Goal: Task Accomplishment & Management: Complete application form

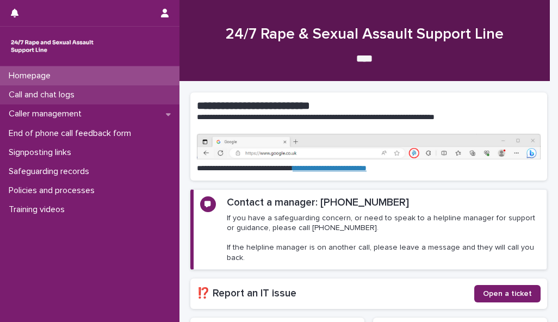
click at [116, 95] on div "Call and chat logs" at bounding box center [90, 94] width 180 height 19
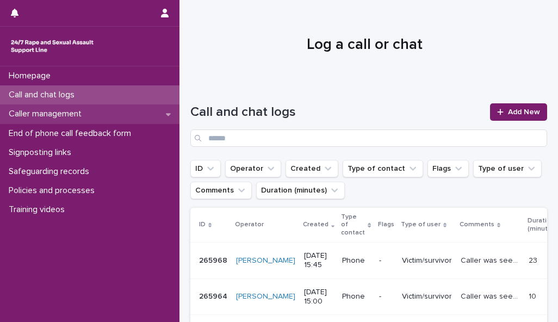
click at [115, 114] on div "Caller management" at bounding box center [90, 113] width 180 height 19
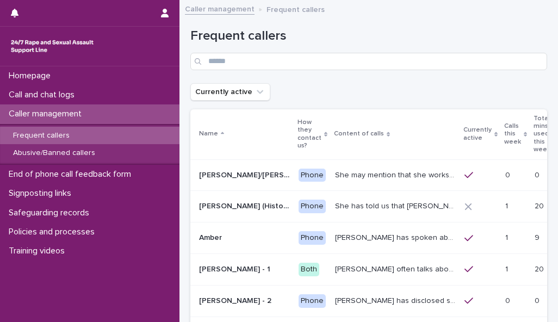
click at [504, 129] on div "Calls this week" at bounding box center [515, 134] width 23 height 28
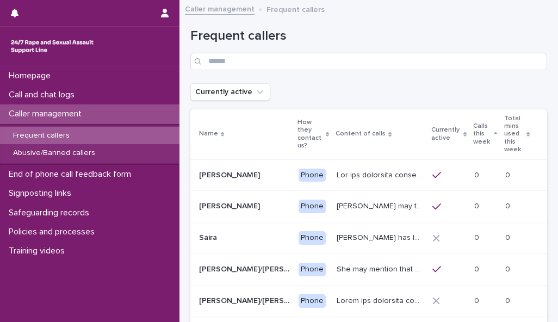
drag, startPoint x: 476, startPoint y: 129, endPoint x: 533, endPoint y: 178, distance: 74.9
click at [533, 178] on td "0 0" at bounding box center [524, 175] width 46 height 32
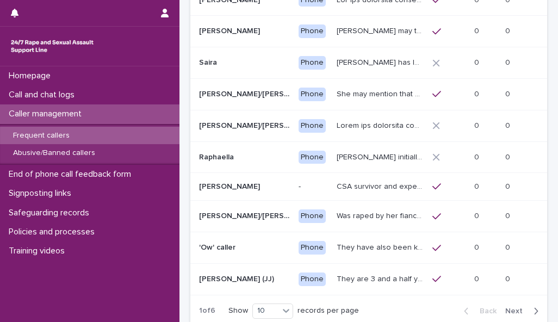
scroll to position [177, 0]
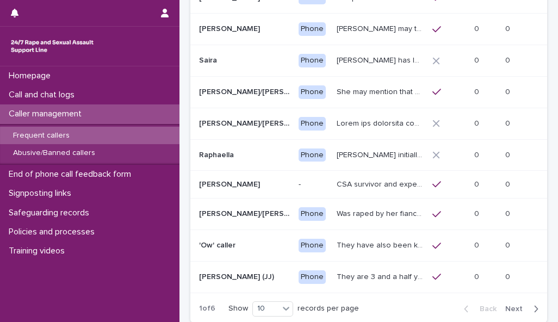
click at [508, 313] on span "Next" at bounding box center [517, 309] width 24 height 8
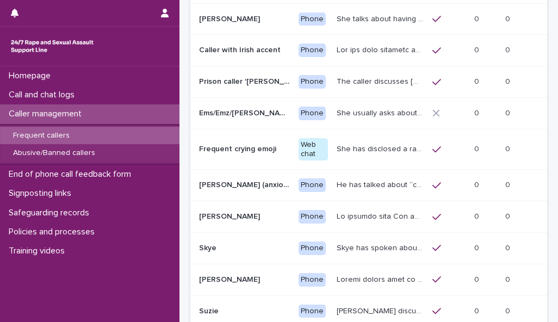
scroll to position [158, 0]
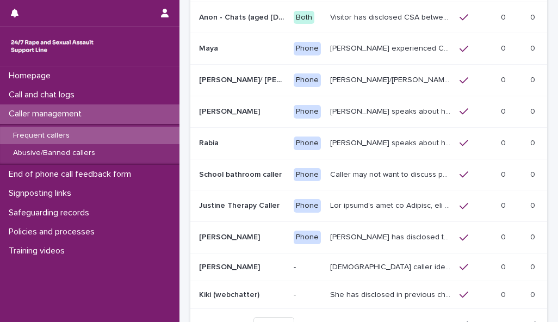
scroll to position [154, 0]
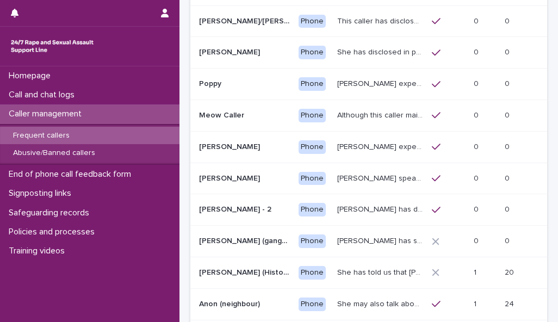
scroll to position [162, 0]
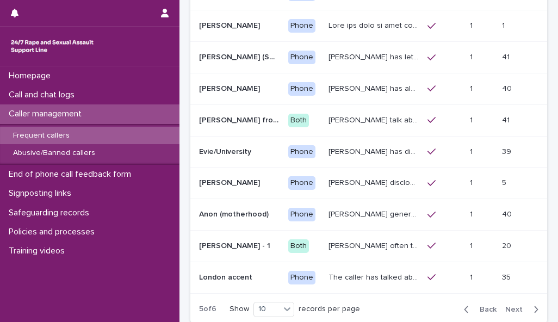
scroll to position [181, 0]
click at [509, 305] on span "Next" at bounding box center [517, 309] width 24 height 8
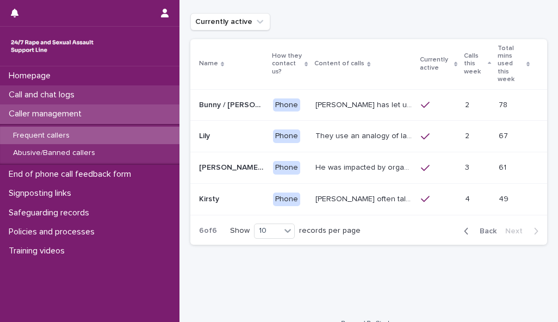
click at [75, 93] on p "Call and chat logs" at bounding box center [43, 95] width 79 height 10
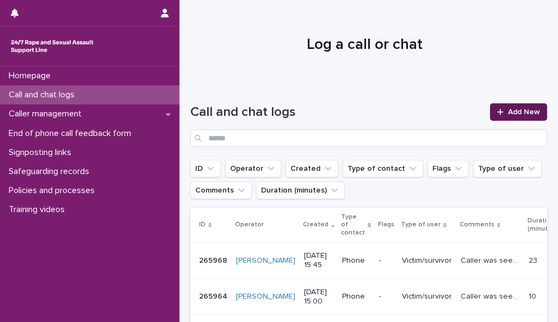
click at [508, 110] on span "Add New" at bounding box center [524, 112] width 32 height 8
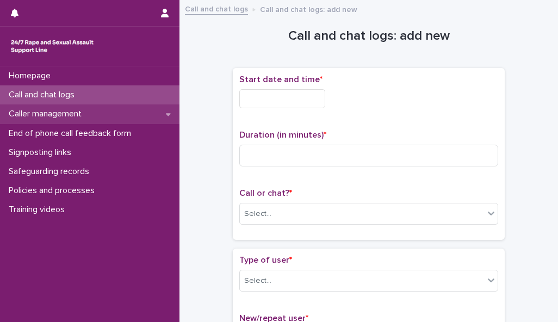
click at [141, 117] on div "Caller management" at bounding box center [90, 113] width 180 height 19
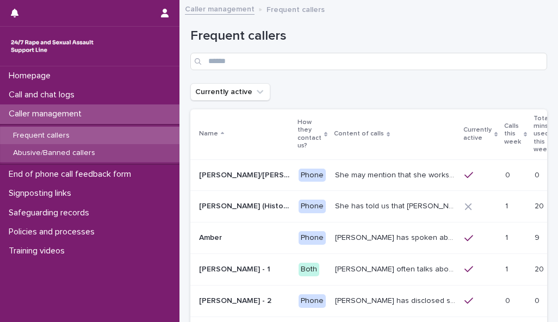
click at [153, 156] on div "Abusive/Banned callers" at bounding box center [90, 153] width 180 height 18
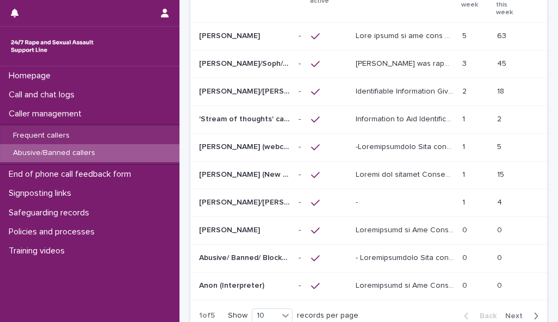
scroll to position [142, 0]
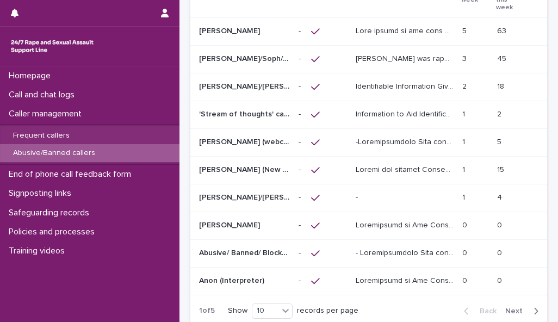
click at [507, 307] on span "Next" at bounding box center [517, 311] width 24 height 8
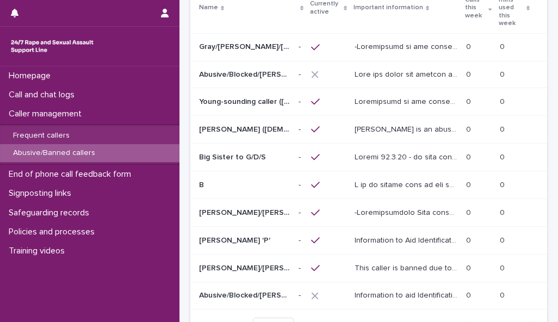
scroll to position [131, 0]
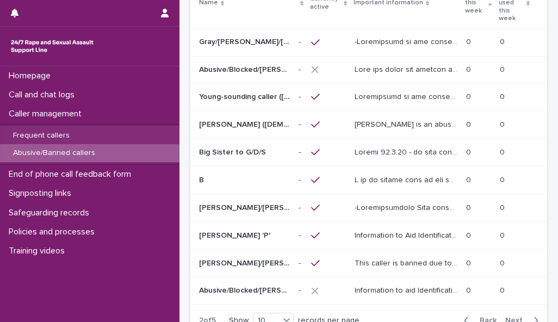
click at [510, 317] on span "Next" at bounding box center [517, 321] width 24 height 8
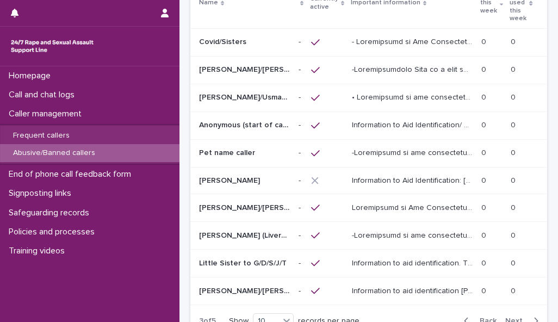
scroll to position [135, 0]
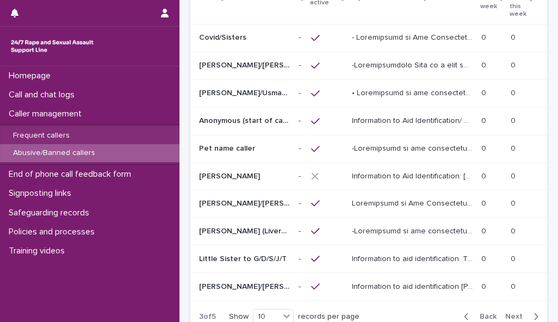
click at [509, 313] on span "Next" at bounding box center [517, 317] width 24 height 8
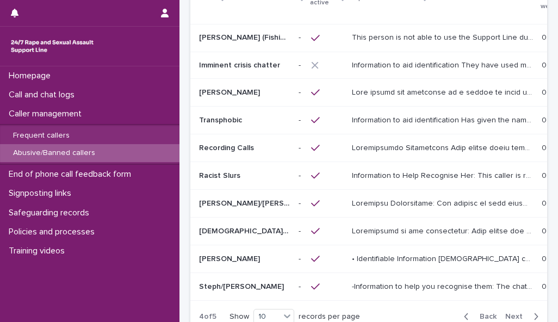
click at [509, 313] on span "Next" at bounding box center [517, 317] width 24 height 8
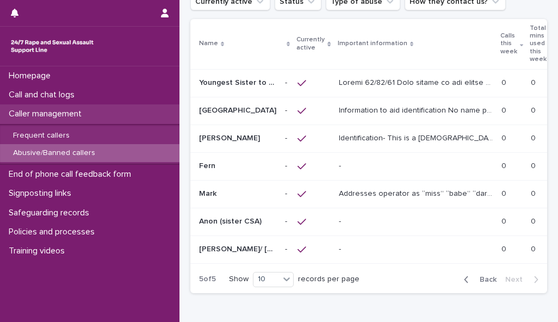
click at [93, 114] on div "Caller management" at bounding box center [90, 113] width 180 height 19
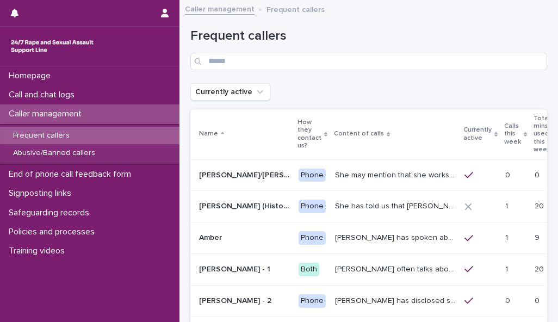
click at [93, 113] on div "Caller management" at bounding box center [90, 113] width 180 height 19
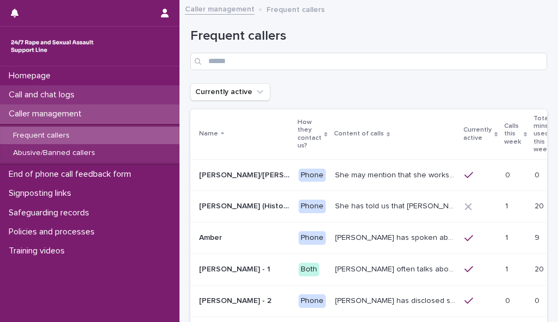
click at [91, 95] on div "Call and chat logs" at bounding box center [90, 94] width 180 height 19
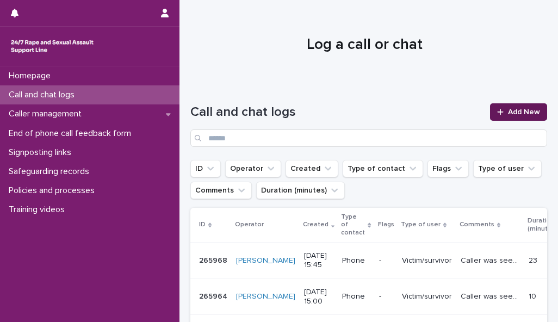
click at [522, 113] on span "Add New" at bounding box center [524, 112] width 32 height 8
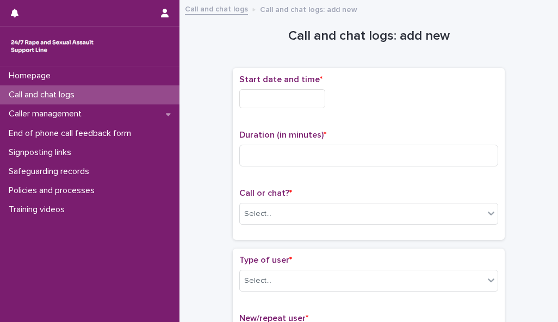
click at [313, 98] on input "text" at bounding box center [282, 98] width 86 height 19
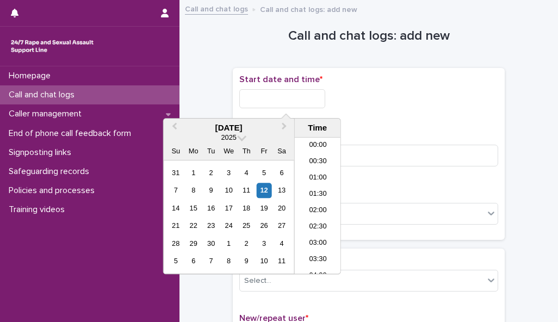
scroll to position [332, 0]
click at [321, 203] on li "12:00" at bounding box center [318, 206] width 46 height 16
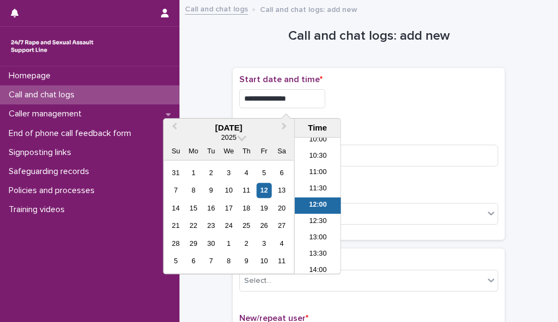
click at [303, 98] on input "**********" at bounding box center [282, 98] width 86 height 19
type input "**********"
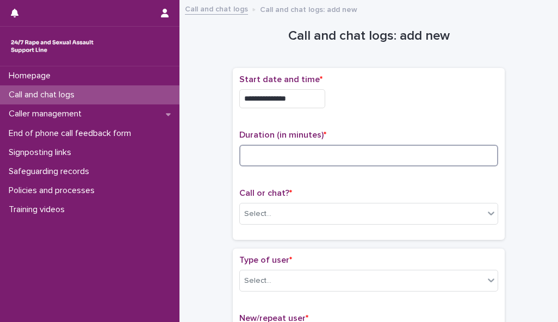
click at [434, 158] on input at bounding box center [368, 156] width 259 height 22
type input "*"
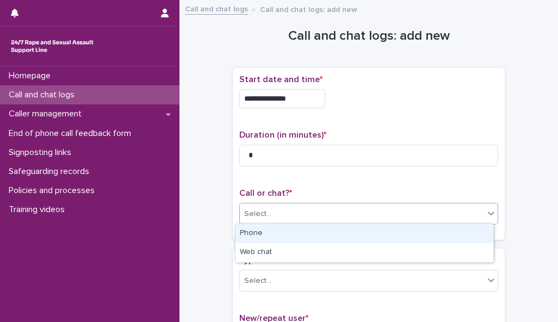
click at [451, 213] on div "Select..." at bounding box center [362, 214] width 244 height 18
click at [449, 232] on div "Phone" at bounding box center [365, 233] width 258 height 19
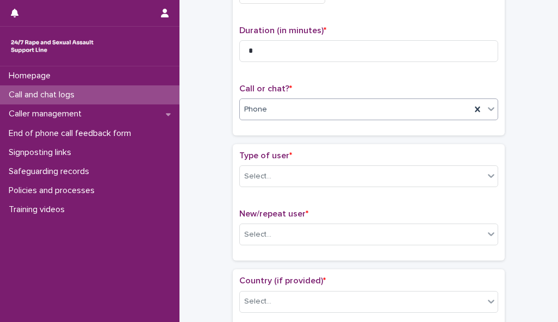
scroll to position [108, 0]
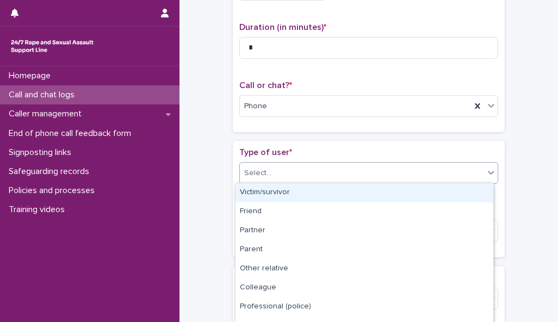
click at [474, 175] on div "Select..." at bounding box center [362, 173] width 244 height 18
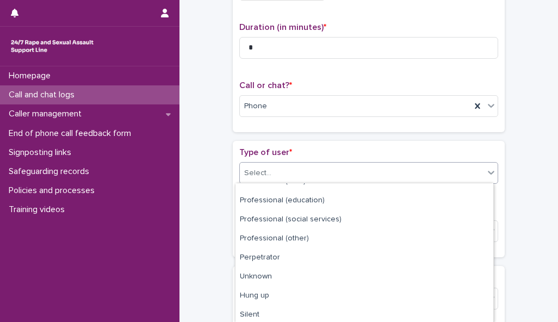
scroll to position [146, 0]
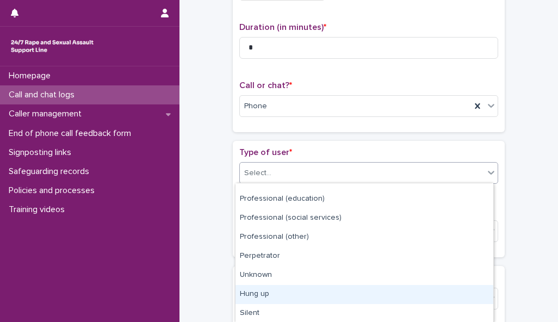
click at [442, 289] on div "Hung up" at bounding box center [365, 294] width 258 height 19
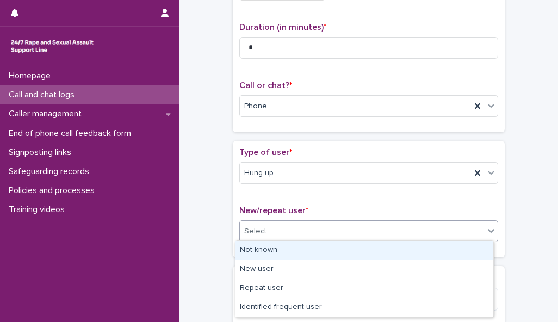
click at [465, 229] on div "Select..." at bounding box center [362, 232] width 244 height 18
click at [455, 253] on div "Not known" at bounding box center [365, 250] width 258 height 19
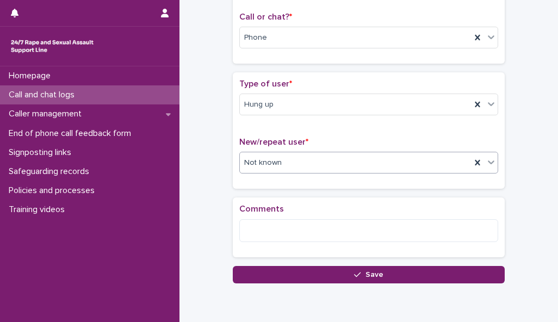
scroll to position [177, 0]
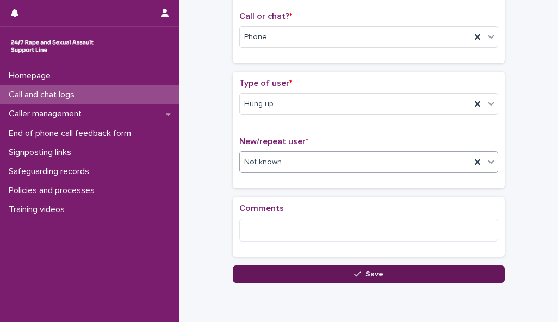
click at [460, 275] on button "Save" at bounding box center [369, 274] width 272 height 17
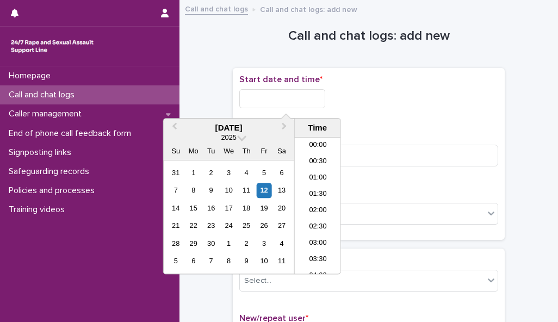
click at [301, 98] on input "text" at bounding box center [282, 98] width 86 height 19
click at [325, 207] on li "12:00" at bounding box center [318, 206] width 46 height 16
click at [306, 96] on input "**********" at bounding box center [282, 98] width 86 height 19
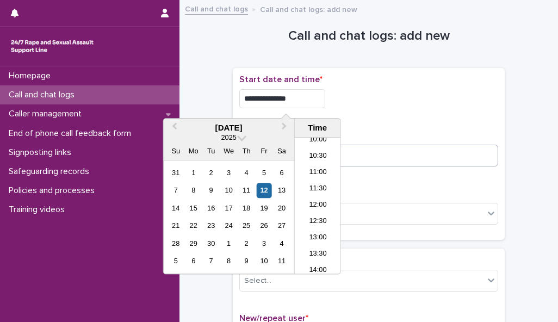
type input "**********"
click at [374, 152] on input at bounding box center [368, 156] width 259 height 22
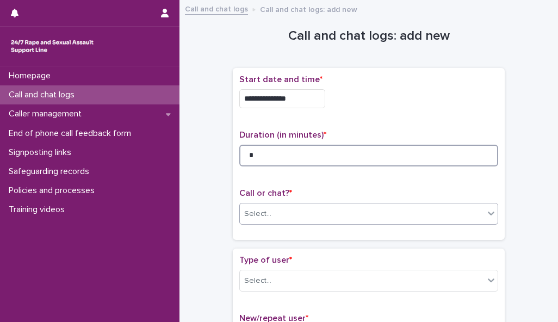
type input "*"
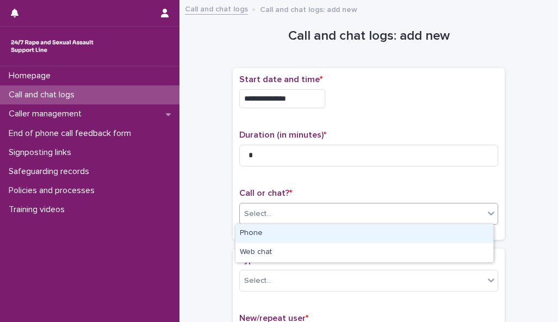
click at [403, 216] on div "Select..." at bounding box center [362, 214] width 244 height 18
click at [406, 230] on div "Phone" at bounding box center [365, 233] width 258 height 19
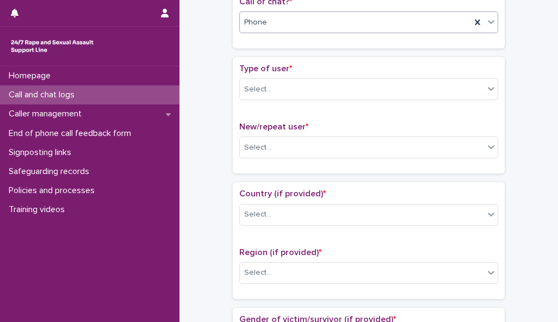
scroll to position [194, 0]
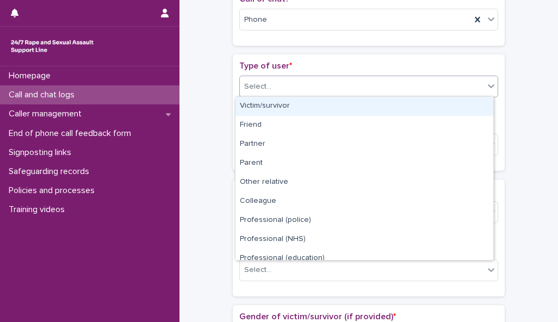
click at [486, 85] on icon at bounding box center [491, 86] width 11 height 11
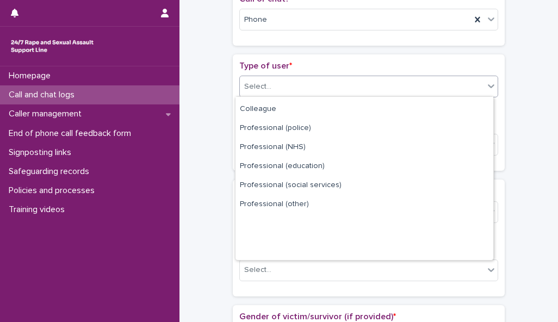
scroll to position [122, 0]
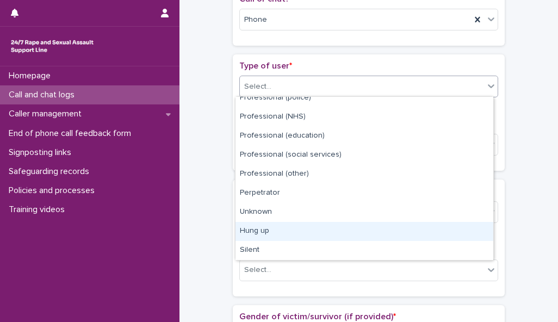
click at [460, 227] on div "Hung up" at bounding box center [365, 231] width 258 height 19
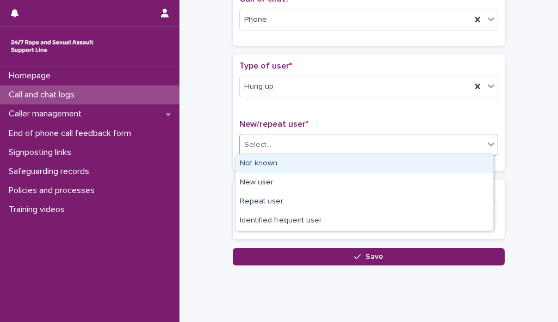
click at [465, 139] on div "Select..." at bounding box center [362, 145] width 244 height 18
click at [460, 160] on div "Not known" at bounding box center [365, 164] width 258 height 19
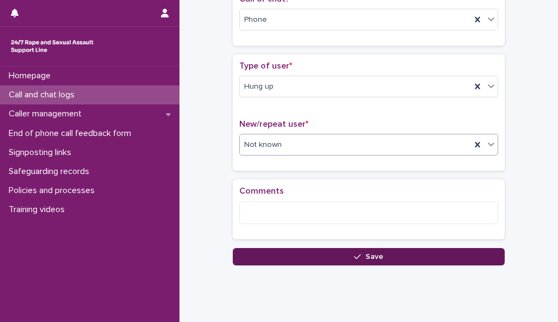
click at [451, 254] on button "Save" at bounding box center [369, 256] width 272 height 17
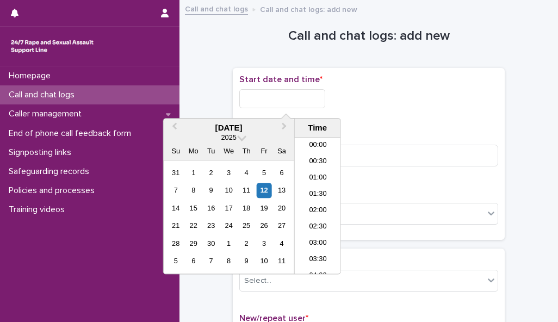
click at [299, 100] on input "text" at bounding box center [282, 98] width 86 height 19
click at [319, 204] on li "12:00" at bounding box center [318, 206] width 46 height 16
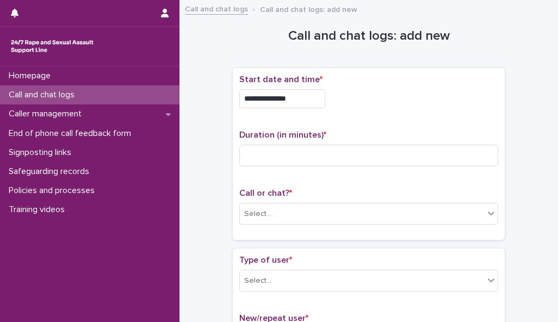
click at [299, 98] on input "**********" at bounding box center [282, 98] width 86 height 19
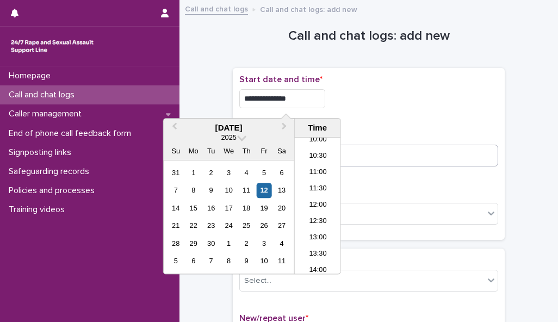
type input "**********"
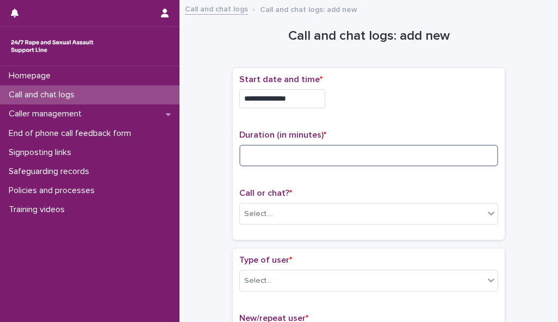
click at [427, 157] on input at bounding box center [368, 156] width 259 height 22
type input "*"
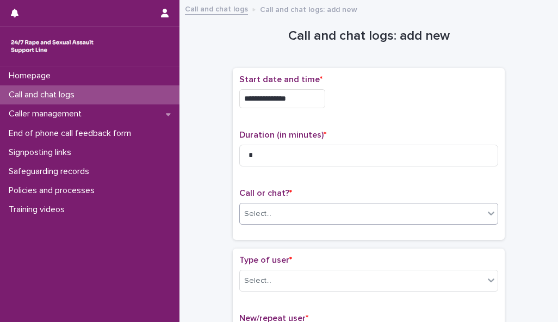
click at [425, 213] on div "Select..." at bounding box center [362, 214] width 244 height 18
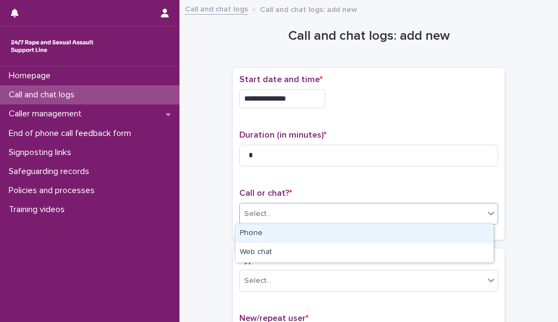
click at [422, 233] on div "Phone" at bounding box center [365, 233] width 258 height 19
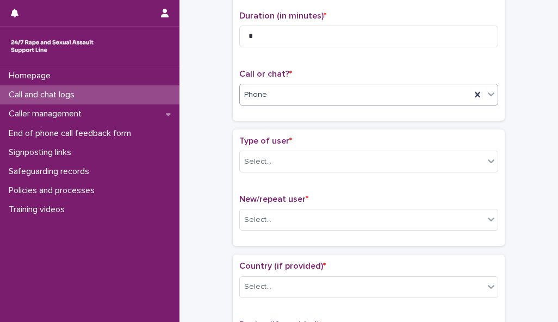
scroll to position [144, 0]
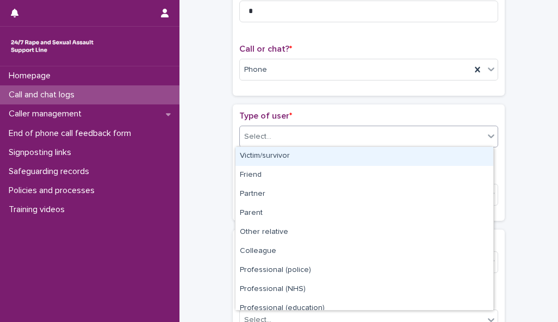
click at [486, 131] on icon at bounding box center [491, 136] width 11 height 11
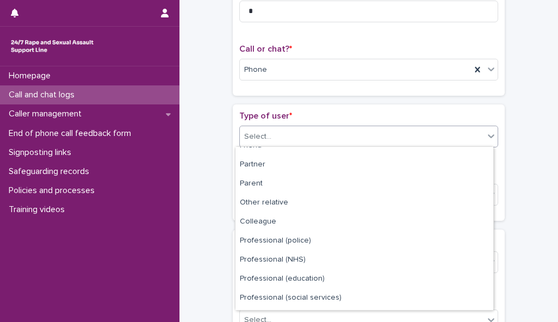
scroll to position [122, 0]
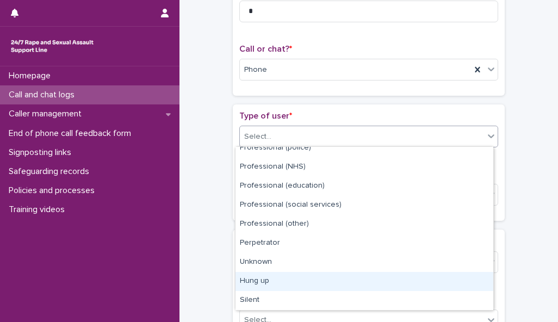
click at [427, 276] on div "Hung up" at bounding box center [365, 281] width 258 height 19
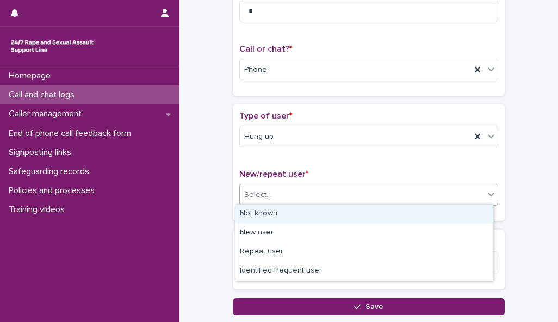
click at [420, 198] on div "Select..." at bounding box center [362, 195] width 244 height 18
click at [419, 212] on div "Not known" at bounding box center [365, 214] width 258 height 19
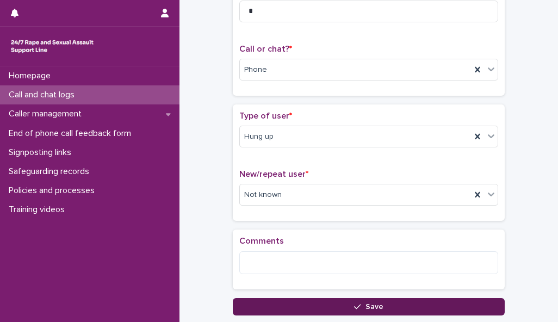
click at [398, 303] on button "Save" at bounding box center [369, 306] width 272 height 17
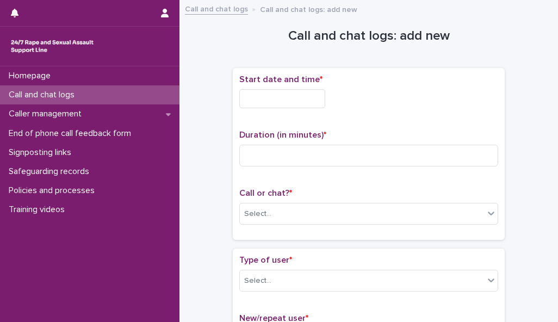
click at [318, 97] on input "text" at bounding box center [282, 98] width 86 height 19
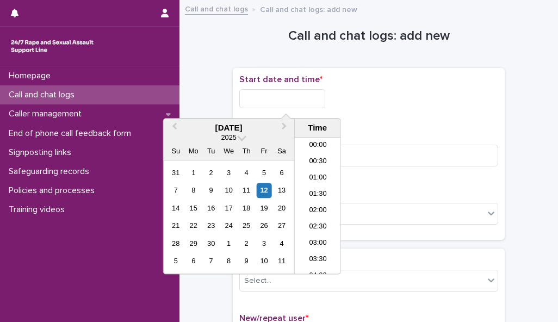
scroll to position [332, 0]
click at [325, 205] on li "12:00" at bounding box center [318, 206] width 46 height 16
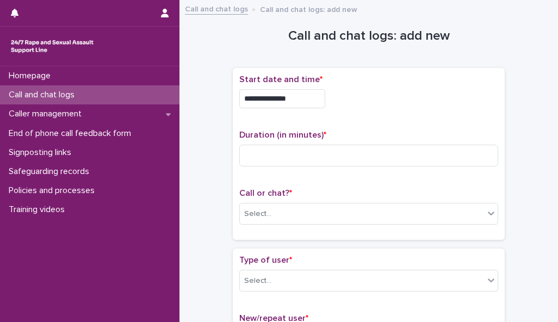
click at [304, 97] on input "**********" at bounding box center [282, 98] width 86 height 19
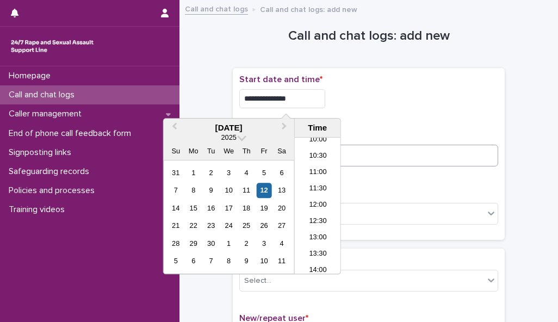
type input "**********"
click at [408, 151] on input at bounding box center [368, 156] width 259 height 22
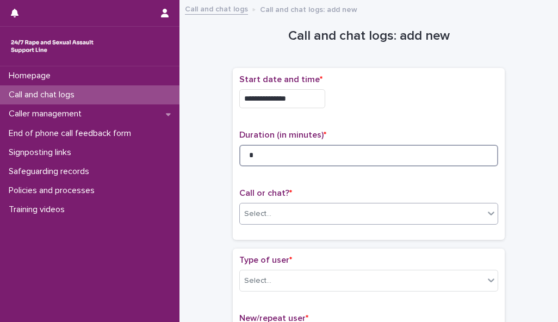
type input "*"
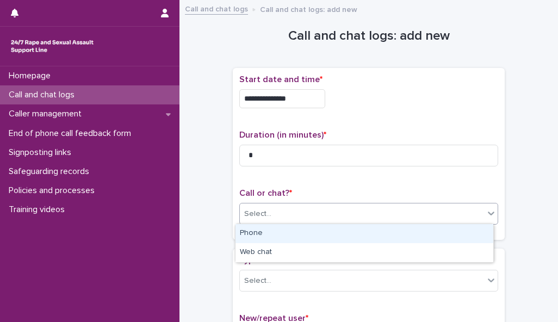
click at [402, 213] on div "Select..." at bounding box center [362, 214] width 244 height 18
click at [404, 235] on div "Phone" at bounding box center [365, 233] width 258 height 19
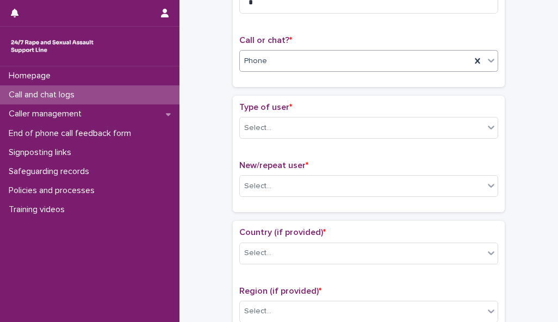
scroll to position [156, 0]
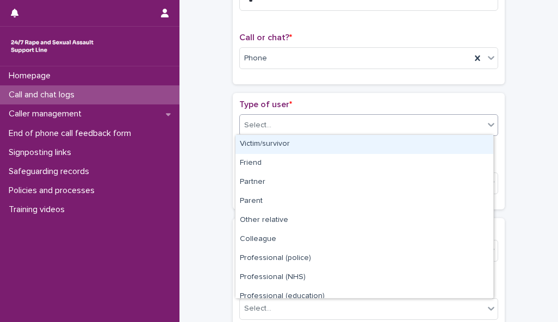
click at [460, 125] on div "Select..." at bounding box center [362, 125] width 244 height 18
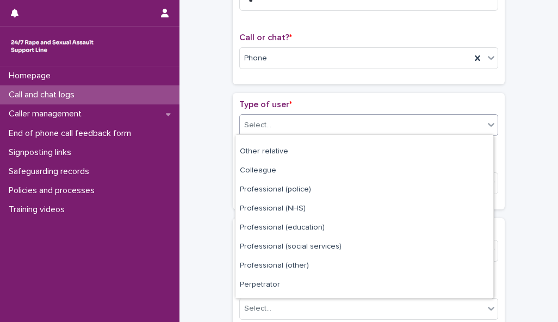
scroll to position [122, 0]
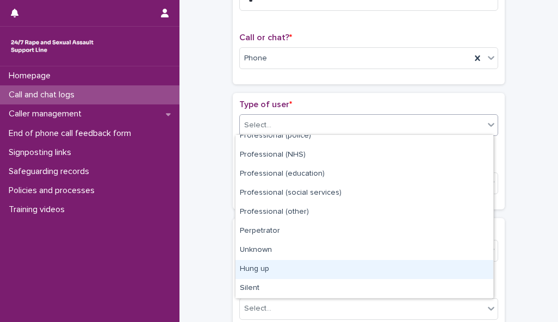
click at [412, 269] on div "Hung up" at bounding box center [365, 269] width 258 height 19
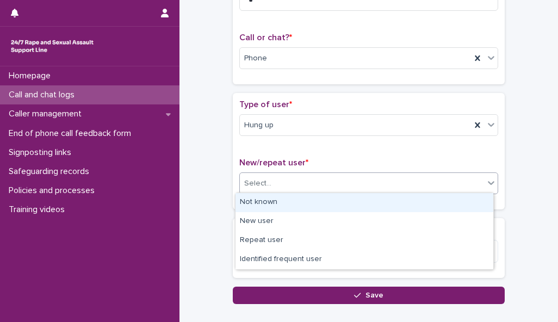
click at [438, 184] on div "Select..." at bounding box center [362, 184] width 244 height 18
click at [437, 205] on div "Not known" at bounding box center [365, 202] width 258 height 19
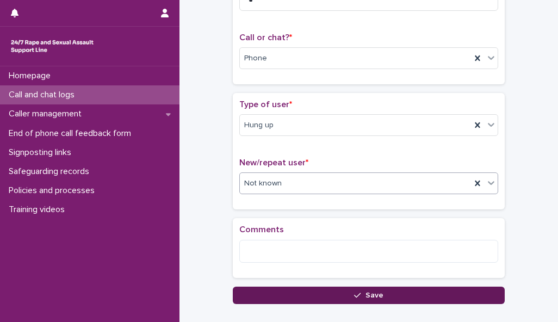
click at [429, 293] on button "Save" at bounding box center [369, 295] width 272 height 17
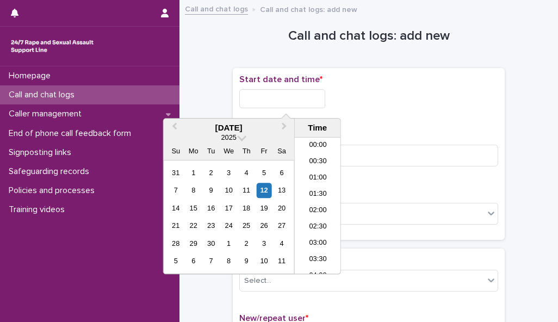
click at [314, 94] on input "text" at bounding box center [282, 98] width 86 height 19
click at [319, 206] on li "12:00" at bounding box center [318, 206] width 46 height 16
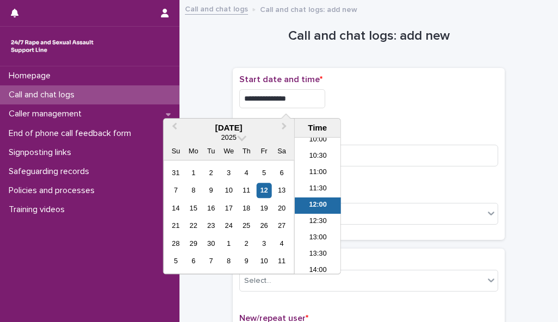
click at [304, 105] on input "**********" at bounding box center [282, 98] width 86 height 19
type input "**********"
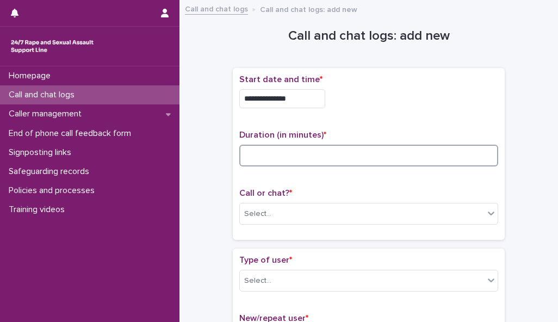
click at [373, 150] on input at bounding box center [368, 156] width 259 height 22
type input "*"
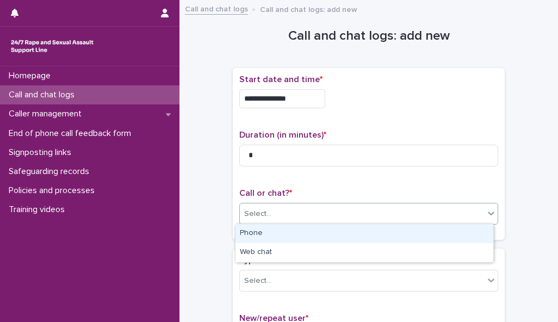
click at [381, 211] on div "Select..." at bounding box center [362, 214] width 244 height 18
click at [379, 239] on div "Phone" at bounding box center [365, 233] width 258 height 19
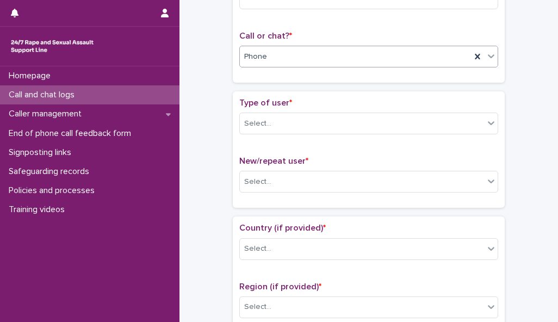
scroll to position [160, 0]
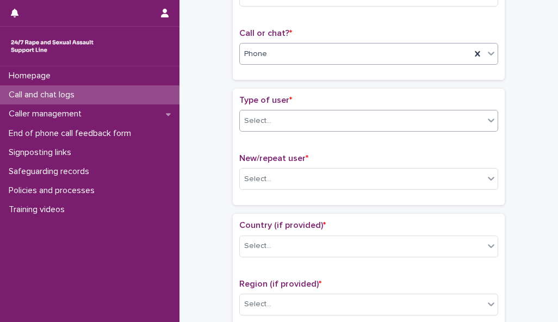
click at [455, 114] on div "Select..." at bounding box center [362, 121] width 244 height 18
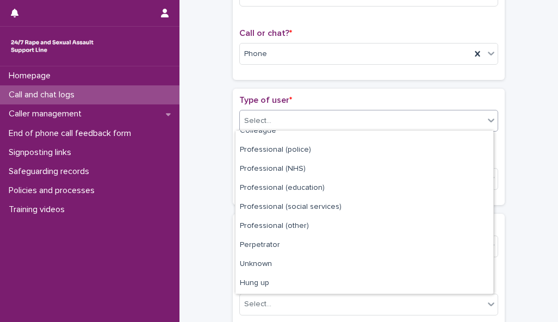
scroll to position [122, 0]
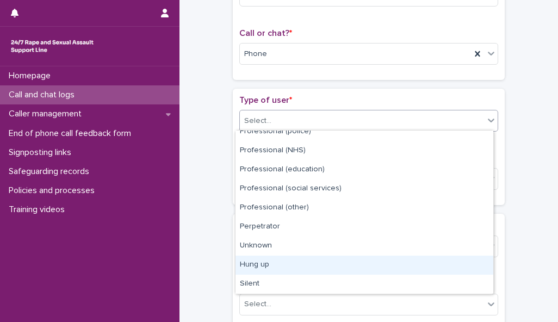
click at [410, 262] on div "Hung up" at bounding box center [365, 265] width 258 height 19
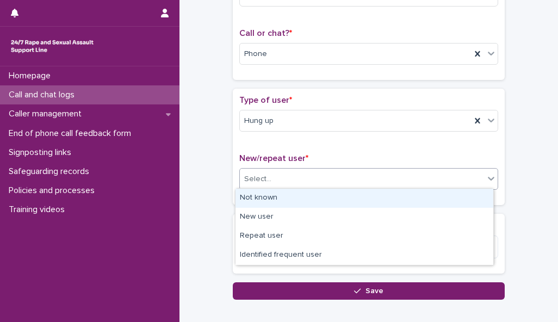
click at [422, 175] on div "Select..." at bounding box center [362, 179] width 244 height 18
click at [416, 200] on div "Not known" at bounding box center [365, 198] width 258 height 19
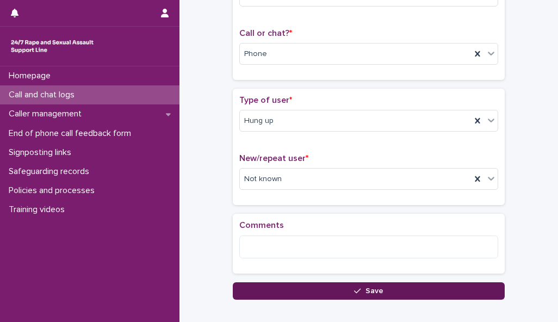
click at [411, 292] on button "Save" at bounding box center [369, 290] width 272 height 17
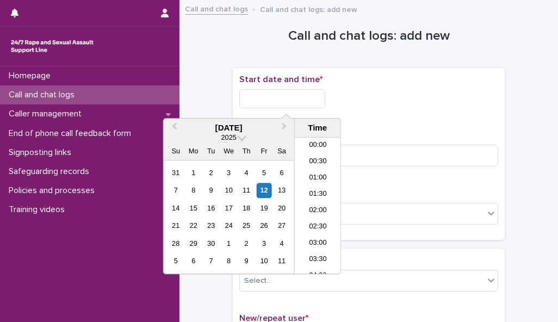
scroll to position [332, 0]
click at [294, 97] on input "text" at bounding box center [282, 98] width 86 height 19
click at [325, 200] on li "12:00" at bounding box center [318, 206] width 46 height 16
click at [307, 100] on input "**********" at bounding box center [282, 98] width 86 height 19
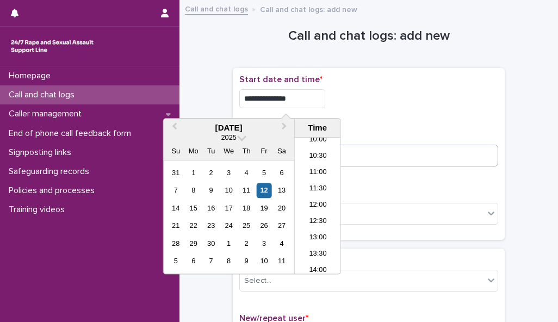
type input "**********"
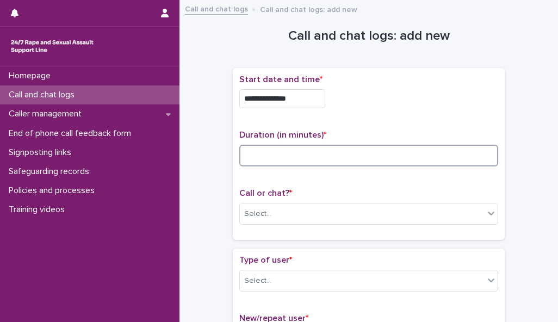
click at [416, 155] on input at bounding box center [368, 156] width 259 height 22
type input "*"
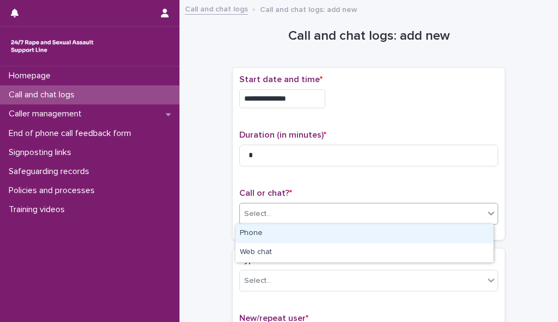
click at [428, 207] on div "Select..." at bounding box center [362, 214] width 244 height 18
click at [428, 232] on div "Phone" at bounding box center [365, 233] width 258 height 19
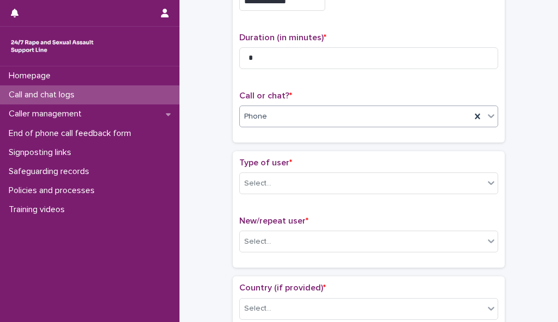
scroll to position [166, 0]
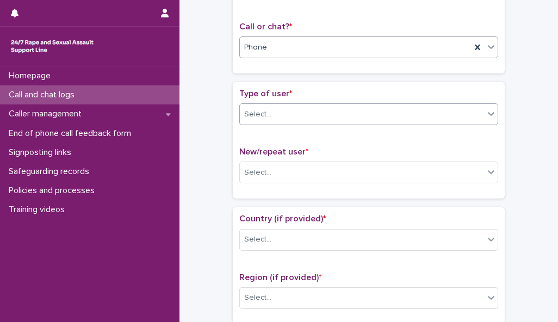
click at [451, 113] on div "Select..." at bounding box center [362, 115] width 244 height 18
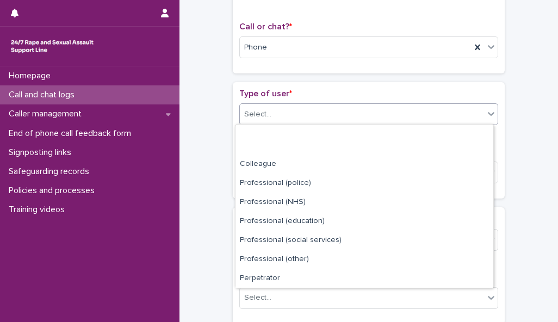
scroll to position [122, 0]
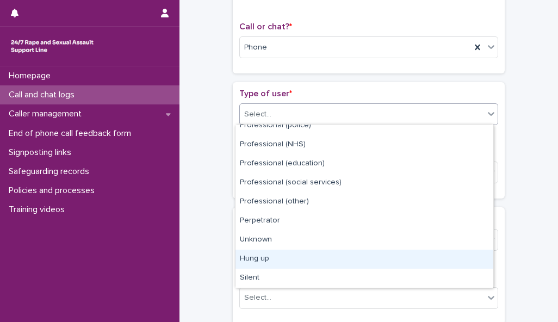
click at [424, 263] on div "Hung up" at bounding box center [365, 259] width 258 height 19
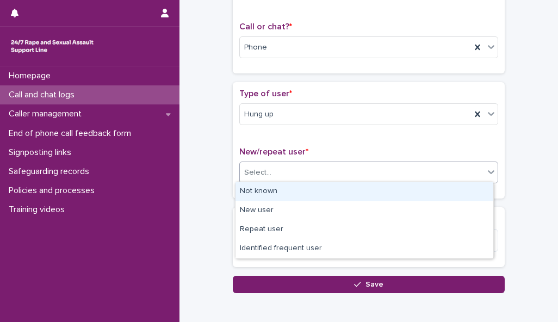
click at [432, 175] on div "Select..." at bounding box center [362, 173] width 244 height 18
click at [425, 192] on div "Not known" at bounding box center [365, 191] width 258 height 19
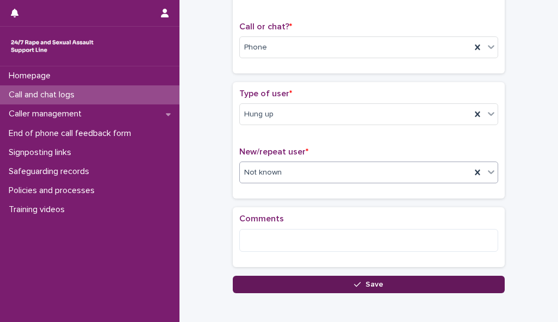
click at [404, 286] on button "Save" at bounding box center [369, 284] width 272 height 17
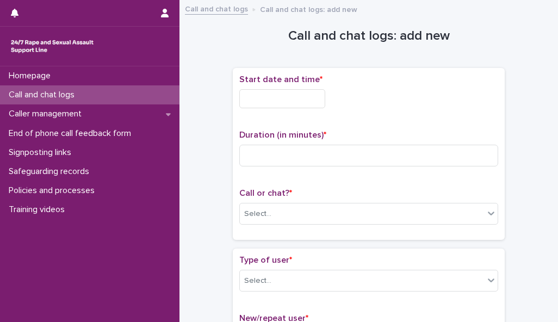
click at [284, 90] on input "text" at bounding box center [282, 98] width 86 height 19
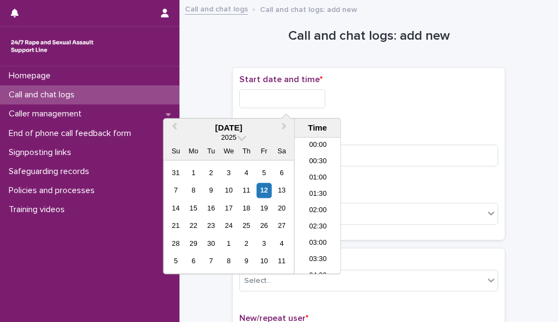
scroll to position [348, 0]
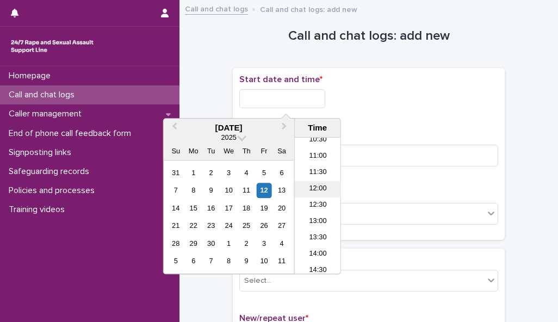
click at [321, 187] on li "12:00" at bounding box center [318, 189] width 46 height 16
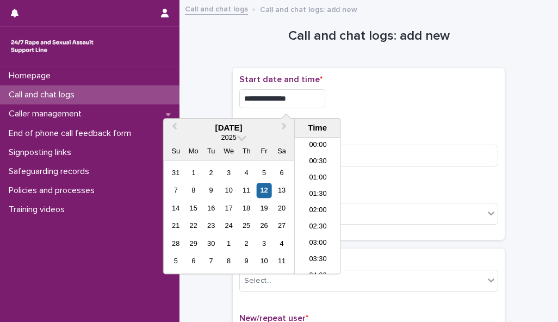
click at [298, 97] on input "**********" at bounding box center [282, 98] width 86 height 19
type input "**********"
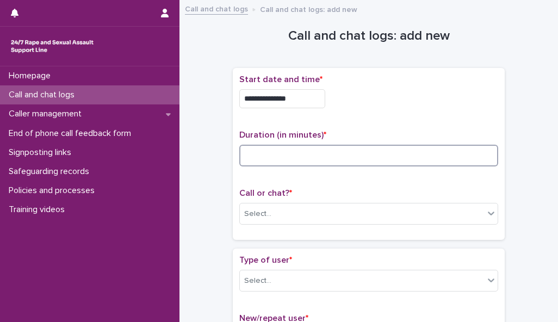
click at [370, 151] on input at bounding box center [368, 156] width 259 height 22
type input "**"
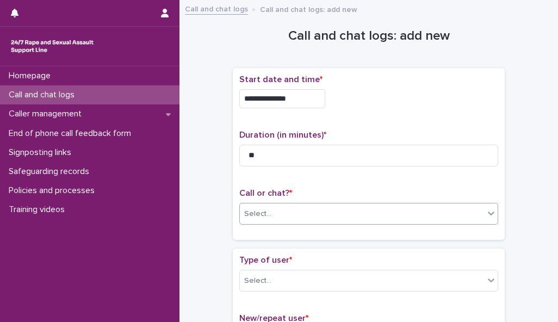
click at [385, 211] on div "Select..." at bounding box center [362, 214] width 244 height 18
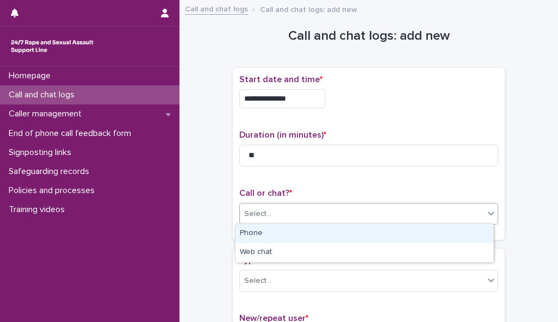
click at [386, 232] on div "Phone" at bounding box center [365, 233] width 258 height 19
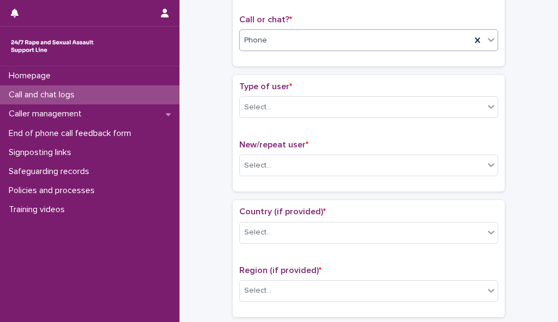
scroll to position [176, 0]
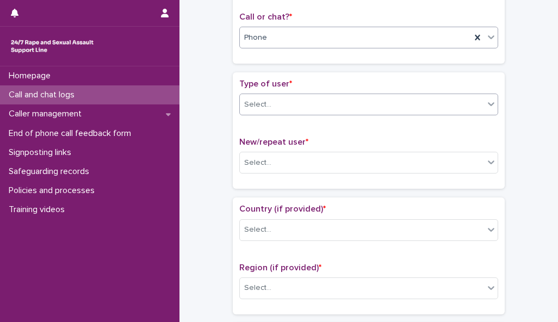
click at [477, 101] on div "Select..." at bounding box center [362, 105] width 244 height 18
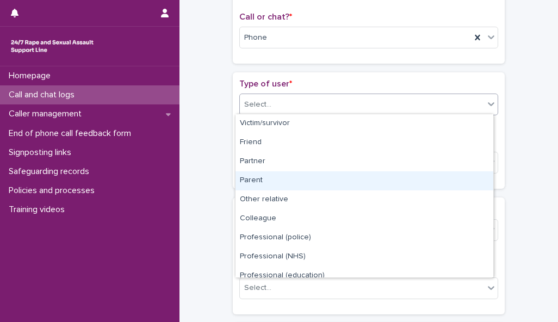
click at [469, 178] on div "Parent" at bounding box center [365, 180] width 258 height 19
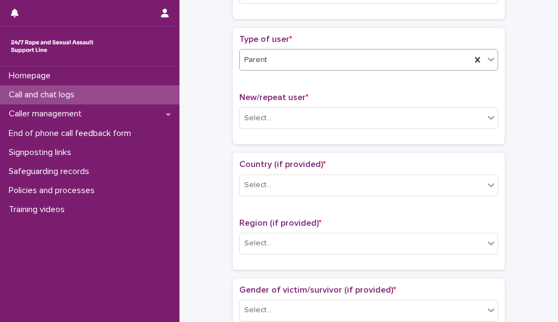
scroll to position [252, 0]
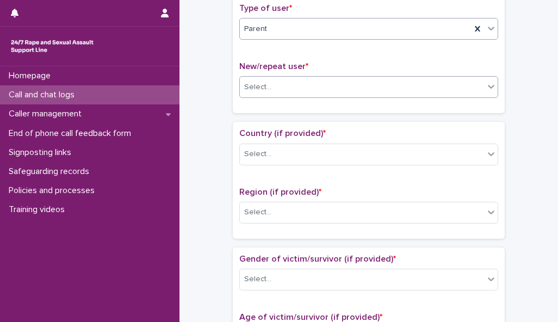
click at [451, 82] on div "Select..." at bounding box center [362, 87] width 244 height 18
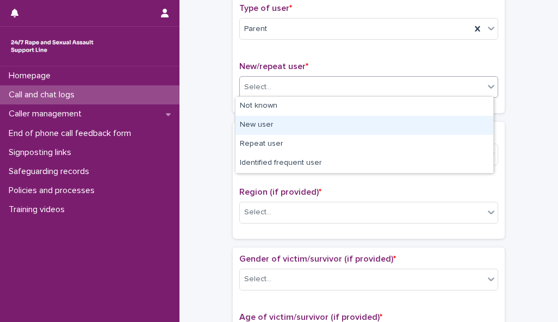
click at [446, 120] on div "New user" at bounding box center [365, 125] width 258 height 19
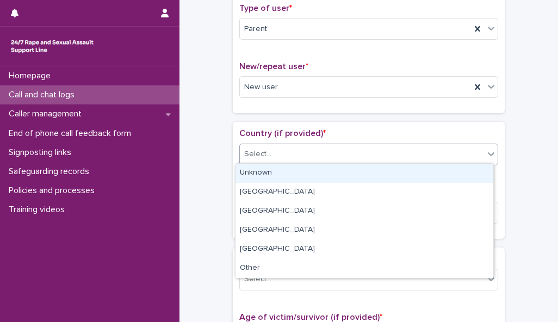
click at [454, 153] on div "Select..." at bounding box center [362, 154] width 244 height 18
click at [454, 170] on div "Unknown" at bounding box center [365, 173] width 258 height 19
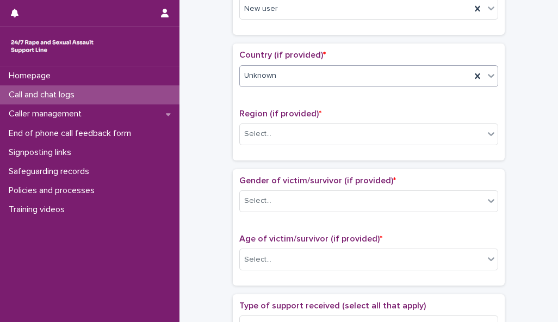
scroll to position [381, 0]
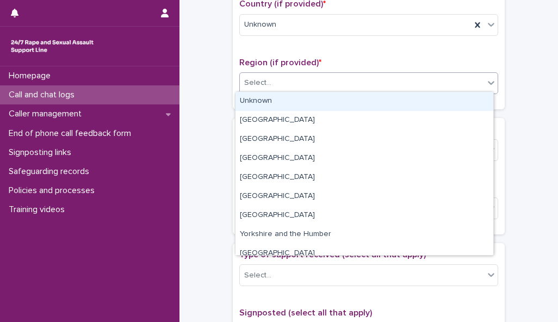
click at [485, 84] on div at bounding box center [491, 83] width 13 height 20
click at [473, 98] on div "Unknown" at bounding box center [365, 101] width 258 height 19
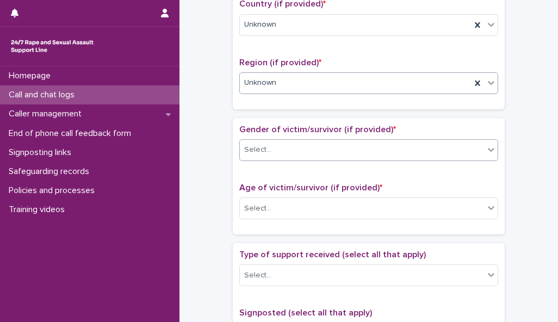
click at [469, 147] on div "Select..." at bounding box center [362, 150] width 244 height 18
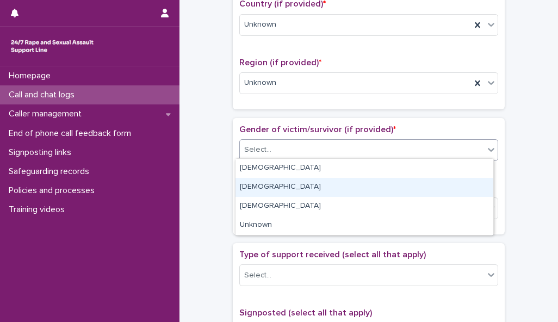
click at [465, 186] on div "[DEMOGRAPHIC_DATA]" at bounding box center [365, 187] width 258 height 19
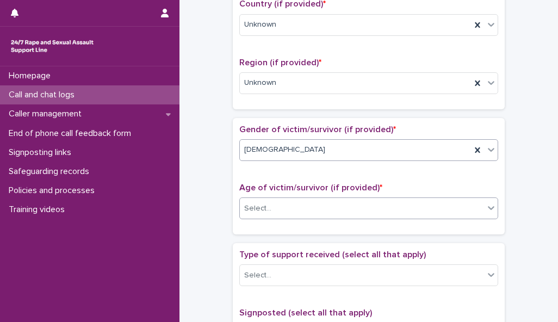
click at [473, 209] on div "Select..." at bounding box center [362, 209] width 244 height 18
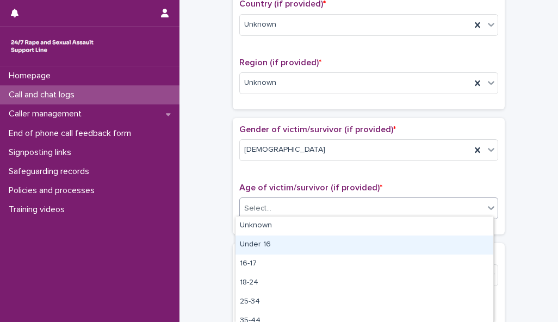
click at [466, 239] on div "Under 16" at bounding box center [365, 245] width 258 height 19
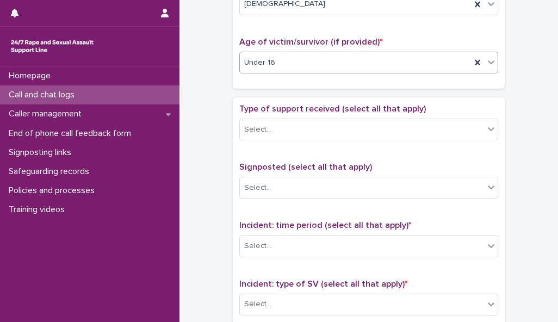
scroll to position [533, 0]
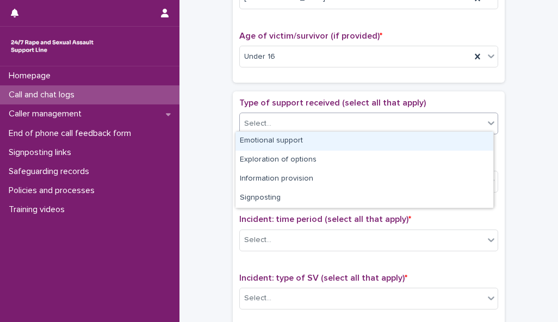
click at [458, 118] on div "Select..." at bounding box center [362, 124] width 244 height 18
click at [455, 139] on div "Emotional support" at bounding box center [365, 141] width 258 height 19
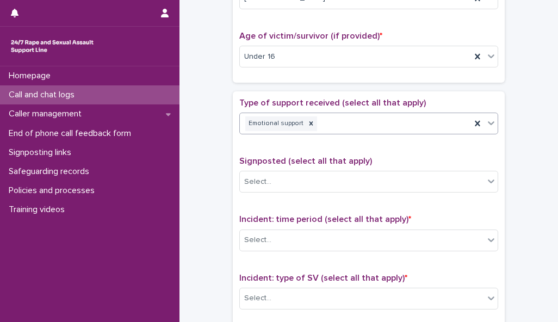
click at [489, 121] on icon at bounding box center [491, 123] width 11 height 11
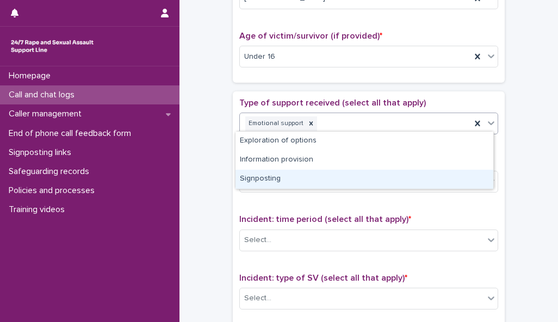
click at [469, 174] on div "Signposting" at bounding box center [365, 179] width 258 height 19
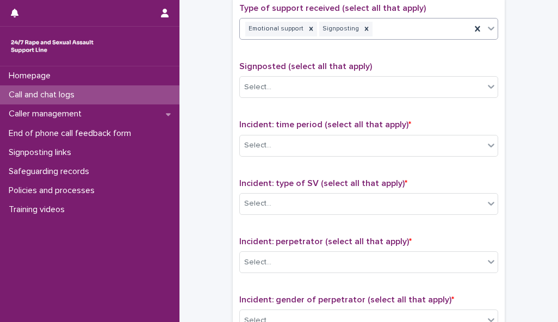
scroll to position [631, 0]
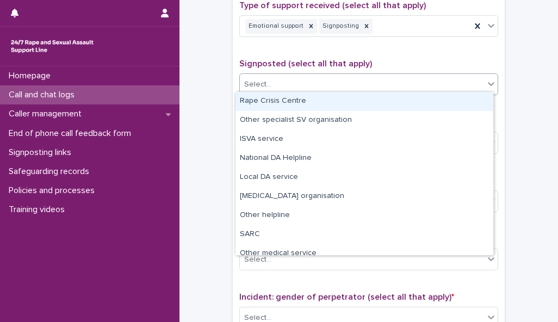
click at [478, 76] on div "Select..." at bounding box center [362, 85] width 244 height 18
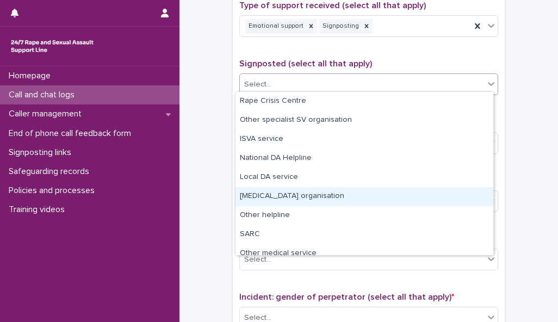
click at [471, 191] on div "[MEDICAL_DATA] organisation" at bounding box center [365, 196] width 258 height 19
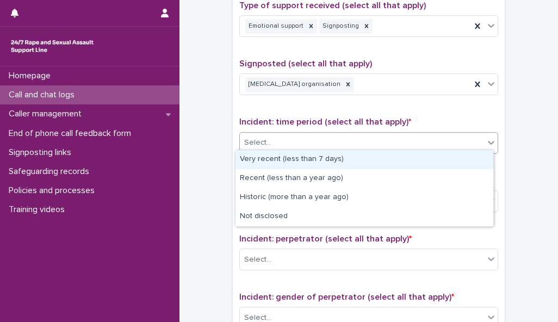
click at [472, 134] on div "Select..." at bounding box center [362, 143] width 244 height 18
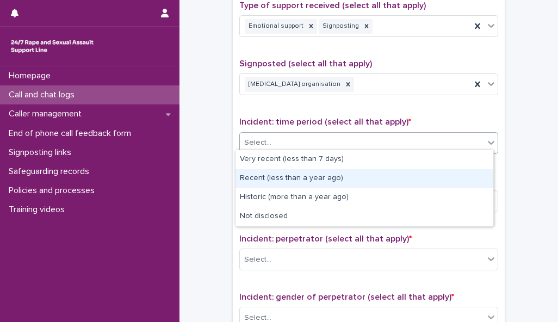
click at [471, 176] on div "Recent (less than a year ago)" at bounding box center [365, 178] width 258 height 19
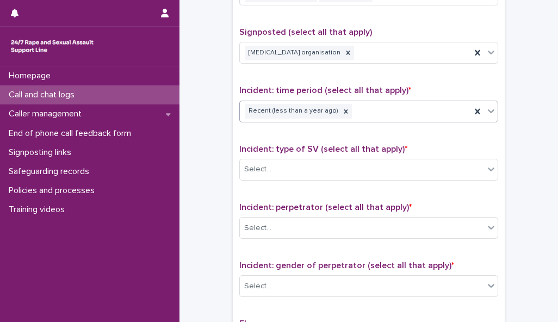
scroll to position [715, 0]
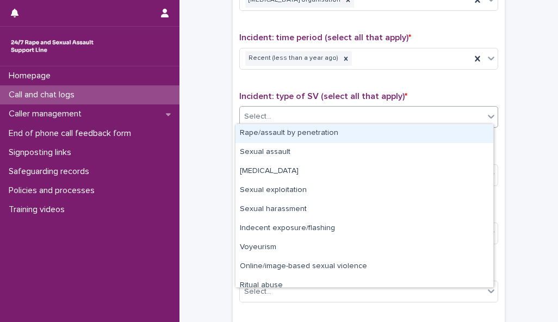
click at [486, 111] on icon at bounding box center [491, 116] width 11 height 11
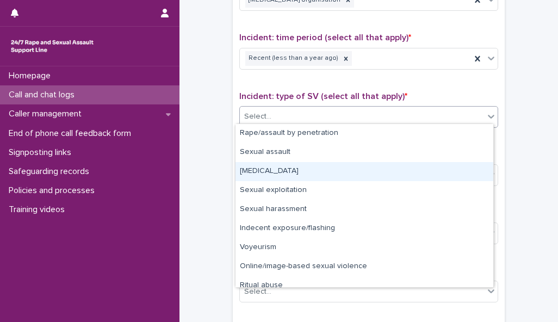
click at [468, 171] on div "[MEDICAL_DATA]" at bounding box center [365, 171] width 258 height 19
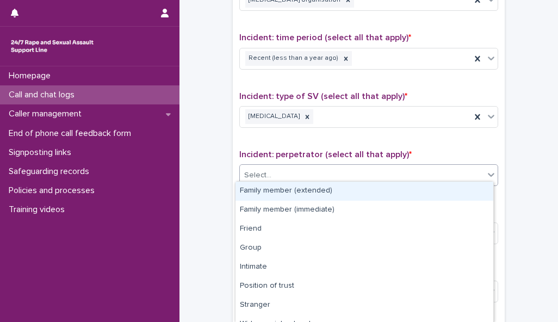
click at [470, 172] on div "Select..." at bounding box center [362, 175] width 244 height 18
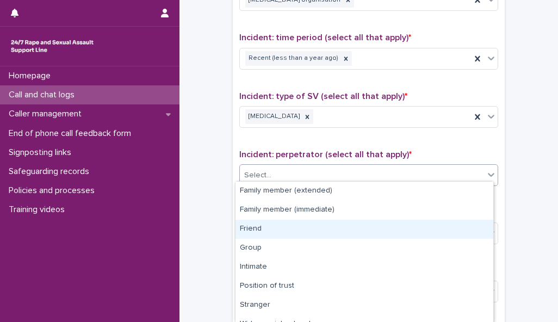
click at [458, 232] on div "Friend" at bounding box center [365, 229] width 258 height 19
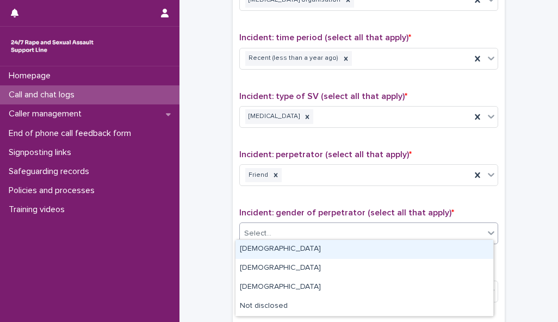
click at [460, 225] on div "Select..." at bounding box center [362, 234] width 244 height 18
click at [447, 246] on div "[DEMOGRAPHIC_DATA]" at bounding box center [365, 249] width 258 height 19
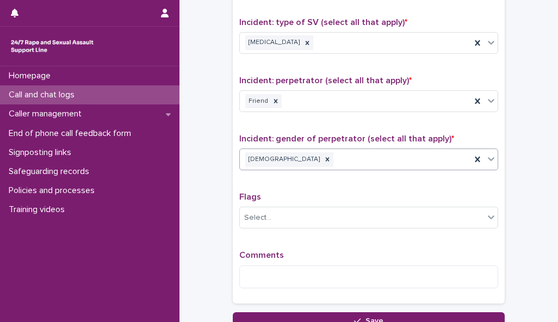
scroll to position [876, 0]
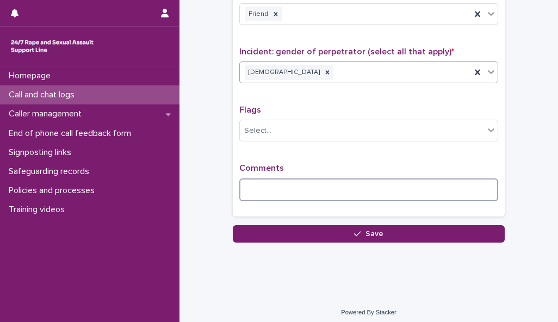
click at [300, 182] on textarea at bounding box center [368, 189] width 259 height 23
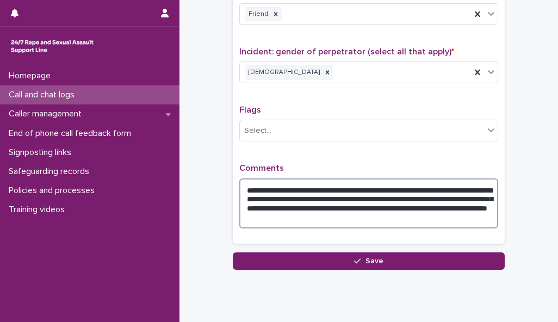
type textarea "**********"
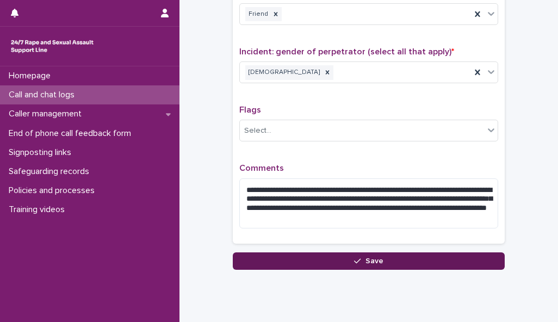
click at [323, 254] on button "Save" at bounding box center [369, 260] width 272 height 17
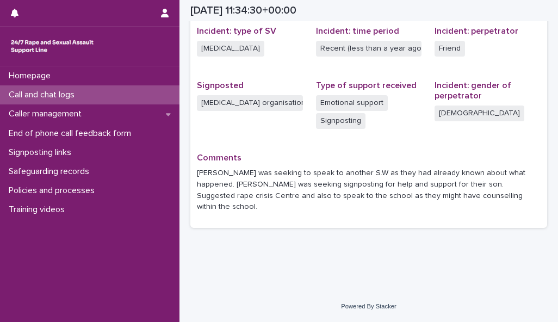
scroll to position [264, 0]
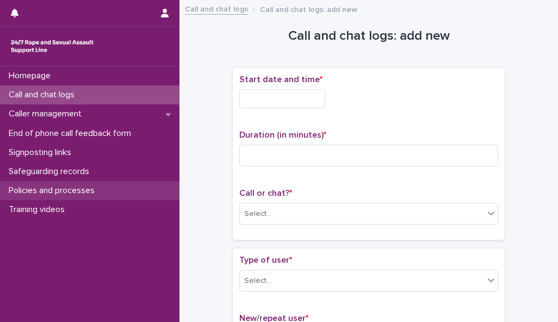
click at [76, 188] on p "Policies and processes" at bounding box center [53, 191] width 99 height 10
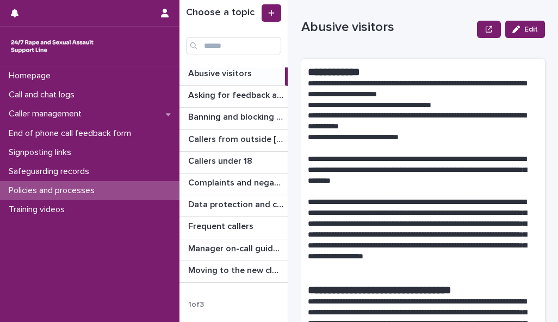
scroll to position [24, 0]
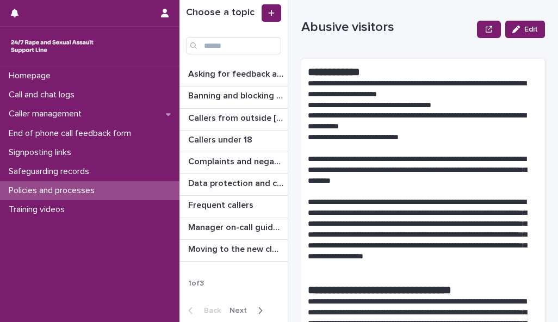
click at [243, 307] on span "Next" at bounding box center [242, 311] width 24 height 8
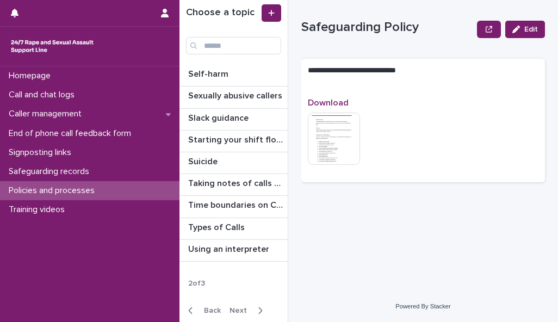
click at [240, 307] on span "Next" at bounding box center [242, 311] width 24 height 8
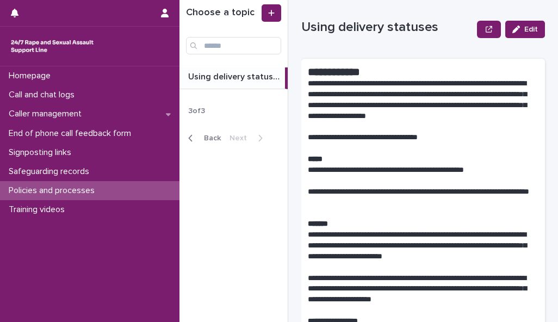
click at [211, 135] on span "Back" at bounding box center [209, 138] width 23 height 8
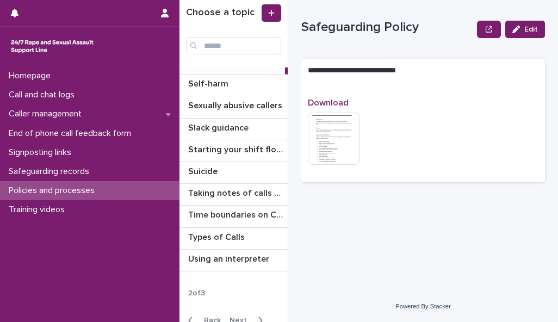
scroll to position [24, 0]
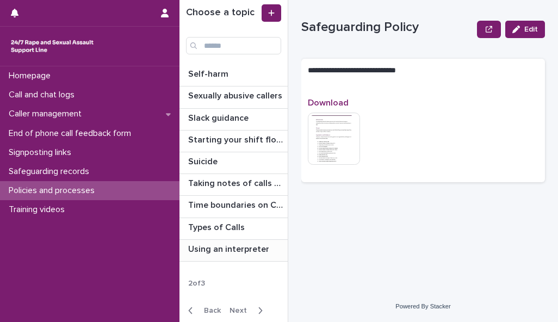
click at [234, 247] on p "Using an interpreter" at bounding box center [229, 248] width 83 height 13
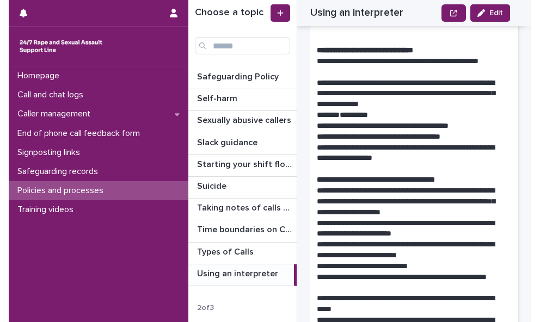
scroll to position [287, 0]
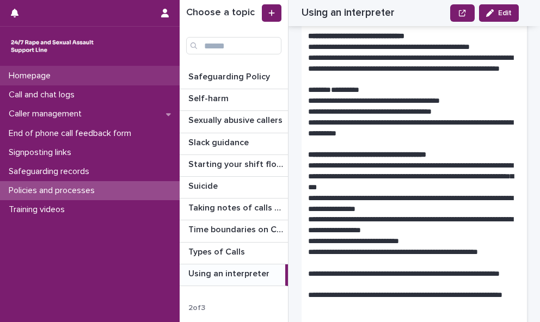
click at [128, 75] on div "Homepage" at bounding box center [90, 75] width 180 height 19
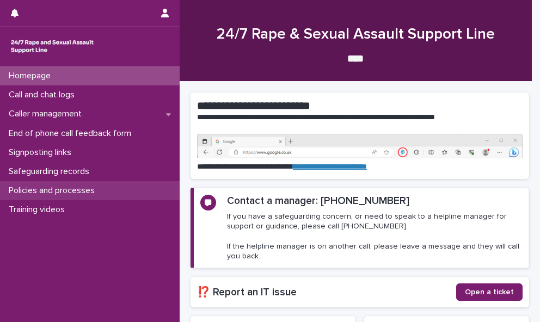
click at [137, 190] on div "Policies and processes" at bounding box center [90, 190] width 180 height 19
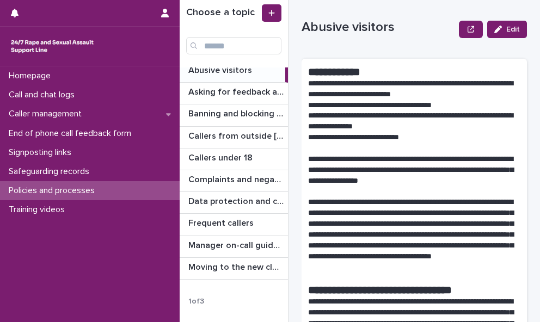
scroll to position [24, 0]
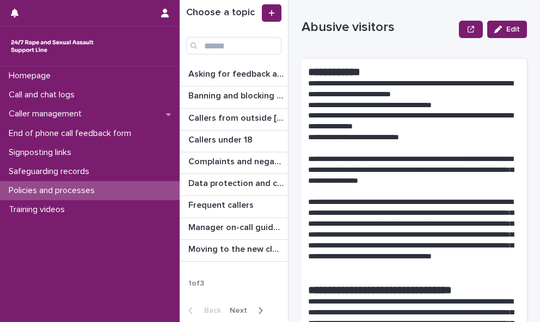
click at [240, 307] on span "Next" at bounding box center [242, 311] width 24 height 8
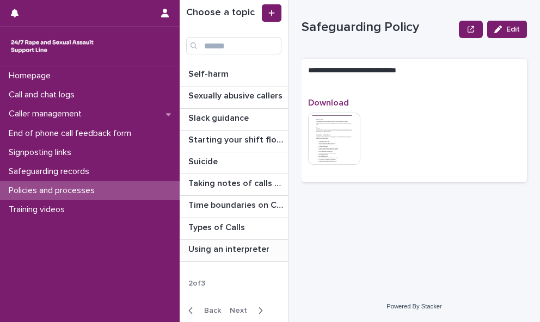
click at [234, 244] on p "Using an interpreter" at bounding box center [229, 248] width 83 height 13
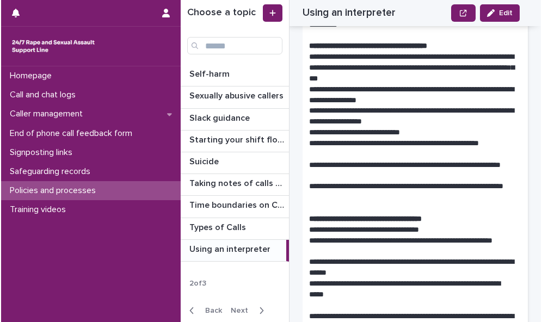
scroll to position [398, 0]
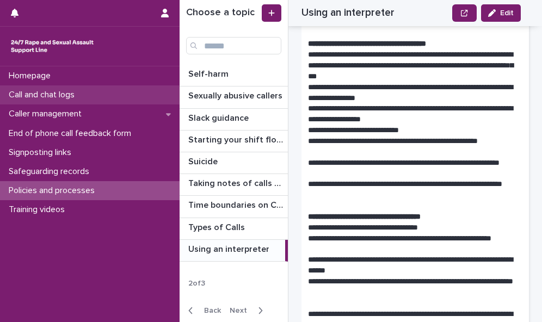
click at [86, 98] on div "Call and chat logs" at bounding box center [90, 94] width 180 height 19
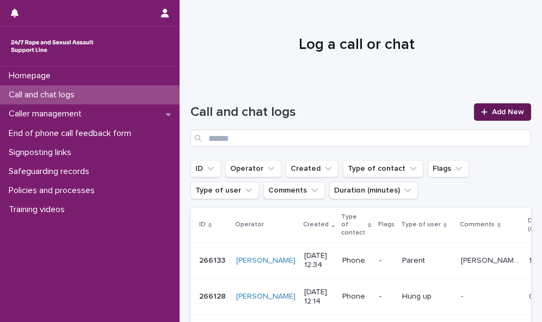
click at [507, 114] on span "Add New" at bounding box center [508, 112] width 32 height 8
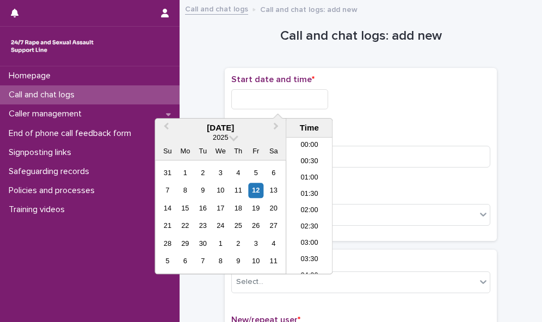
scroll to position [365, 0]
click at [256, 98] on input "text" at bounding box center [279, 99] width 97 height 20
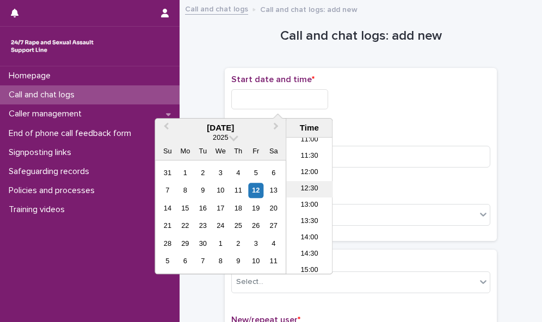
click at [314, 189] on li "12:30" at bounding box center [309, 189] width 46 height 16
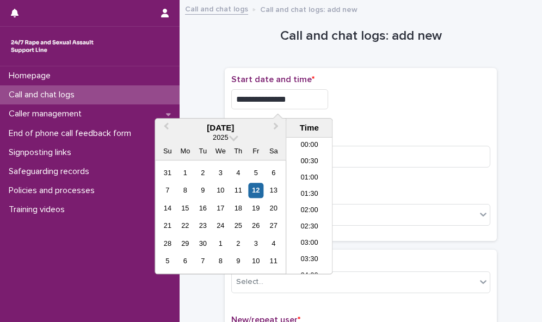
click at [293, 98] on input "**********" at bounding box center [279, 99] width 97 height 20
type input "**********"
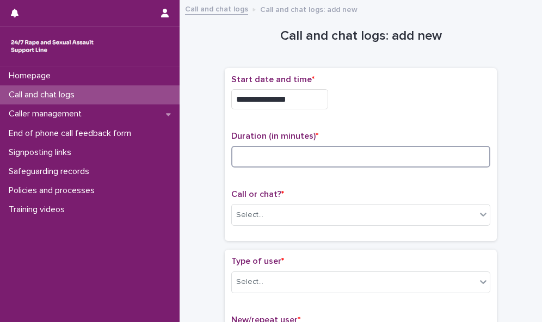
click at [368, 157] on input at bounding box center [360, 157] width 259 height 22
type input "**"
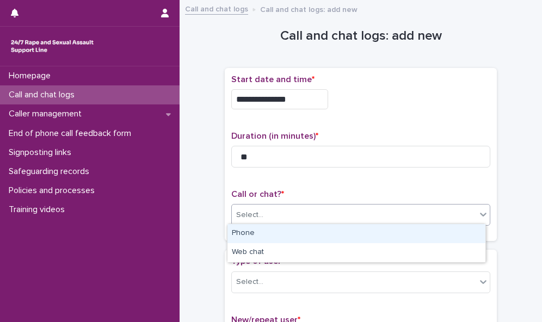
click at [397, 212] on div "Select..." at bounding box center [354, 215] width 244 height 18
click at [395, 233] on div "Phone" at bounding box center [356, 233] width 258 height 19
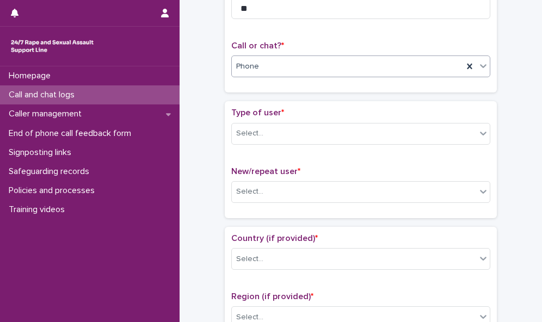
scroll to position [150, 0]
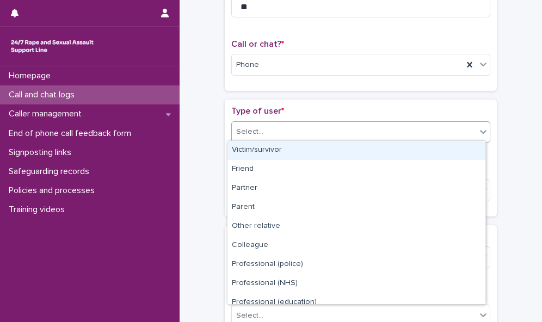
click at [428, 128] on div "Select..." at bounding box center [354, 132] width 244 height 18
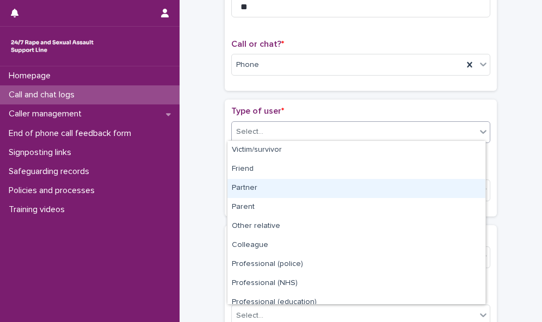
scroll to position [0, 0]
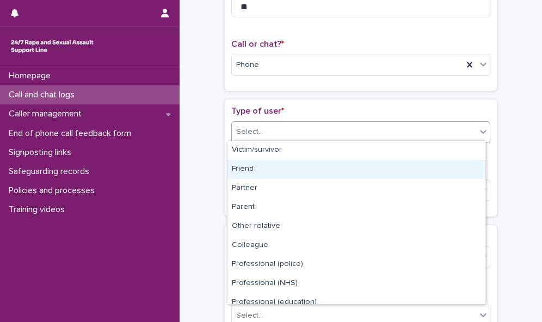
click at [445, 165] on div "Friend" at bounding box center [356, 169] width 258 height 19
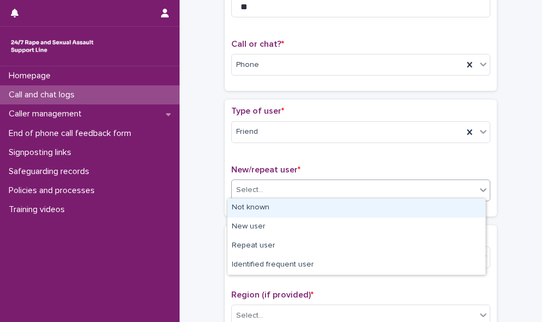
click at [453, 187] on div "Select..." at bounding box center [354, 190] width 244 height 18
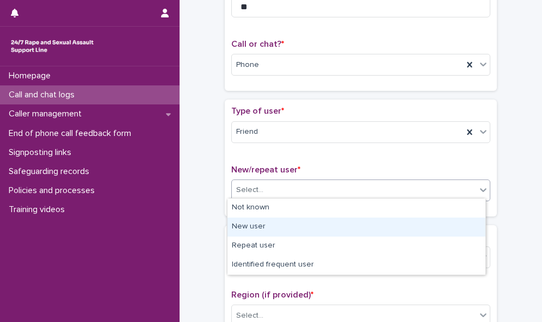
click at [454, 228] on div "New user" at bounding box center [356, 227] width 258 height 19
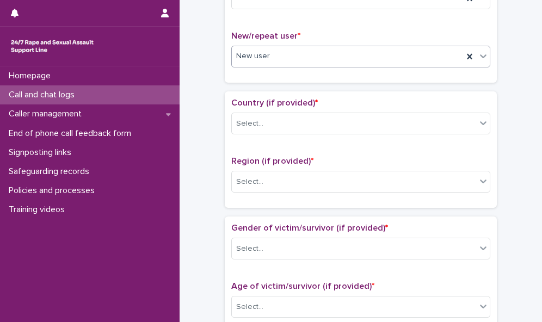
scroll to position [299, 0]
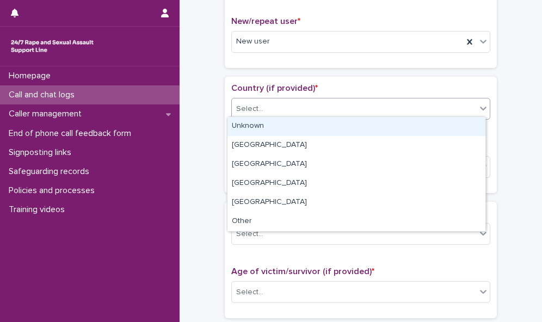
click at [463, 108] on div "Select..." at bounding box center [354, 109] width 244 height 18
click at [461, 126] on div "Unknown" at bounding box center [356, 126] width 258 height 19
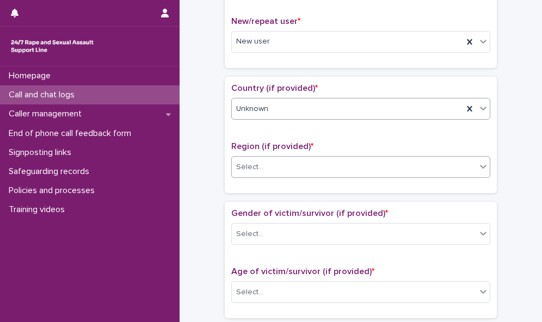
click at [467, 165] on div "Select..." at bounding box center [354, 167] width 244 height 18
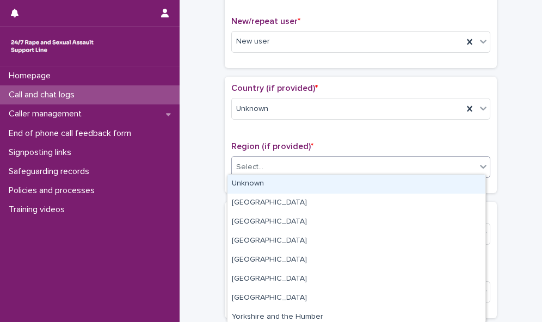
click at [468, 181] on div "Unknown" at bounding box center [356, 184] width 258 height 19
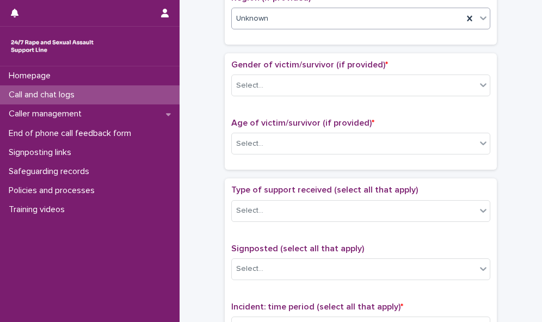
scroll to position [467, 0]
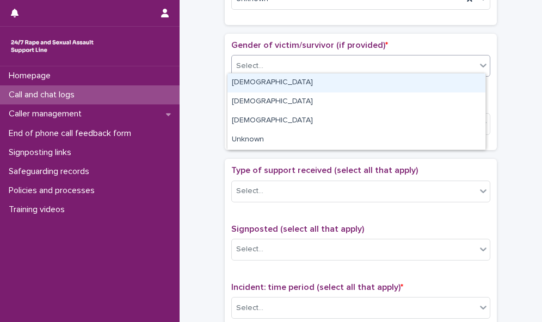
click at [456, 62] on div "Select..." at bounding box center [354, 66] width 244 height 18
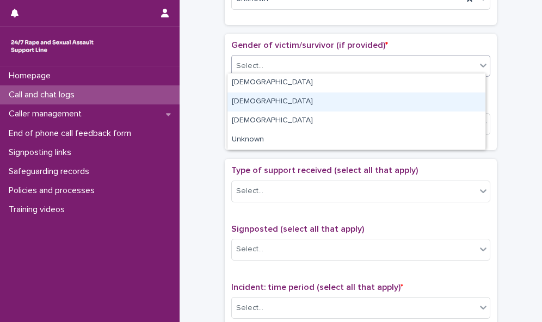
click at [454, 101] on div "[DEMOGRAPHIC_DATA]" at bounding box center [356, 101] width 258 height 19
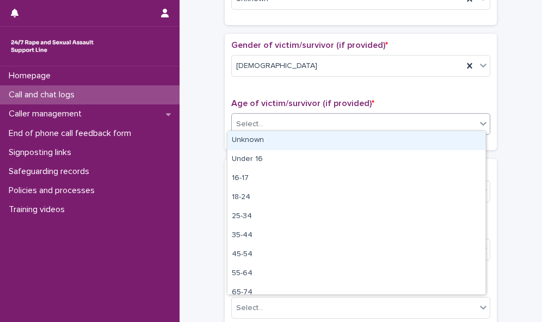
click at [463, 119] on div "Select..." at bounding box center [354, 124] width 244 height 18
click at [465, 140] on div "Unknown" at bounding box center [356, 140] width 258 height 19
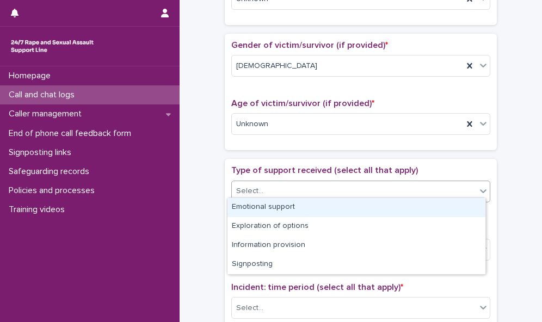
click at [471, 187] on div "Select..." at bounding box center [354, 191] width 244 height 18
click at [467, 203] on div "Emotional support" at bounding box center [356, 207] width 258 height 19
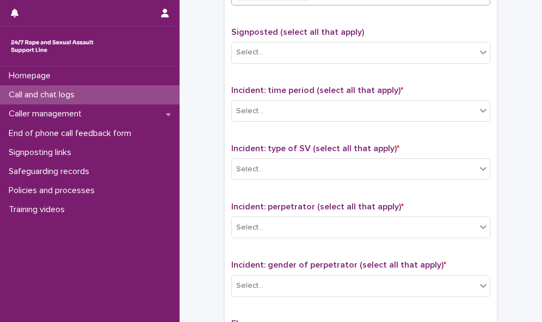
scroll to position [667, 0]
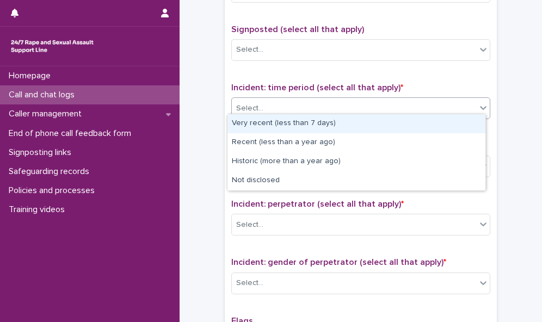
click at [425, 100] on div "Select..." at bounding box center [354, 109] width 244 height 18
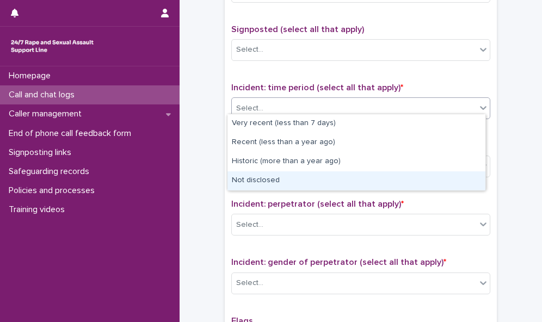
click at [423, 176] on div "Not disclosed" at bounding box center [356, 180] width 258 height 19
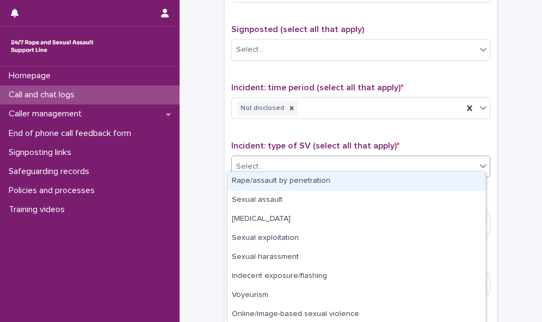
click at [422, 162] on div "Select..." at bounding box center [354, 167] width 244 height 18
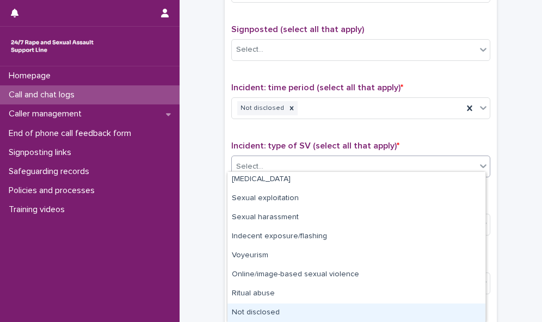
click at [397, 313] on div "Not disclosed" at bounding box center [356, 313] width 258 height 19
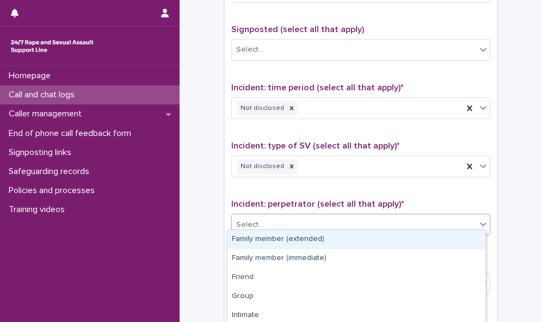
click at [434, 216] on div "Select..." at bounding box center [354, 225] width 244 height 18
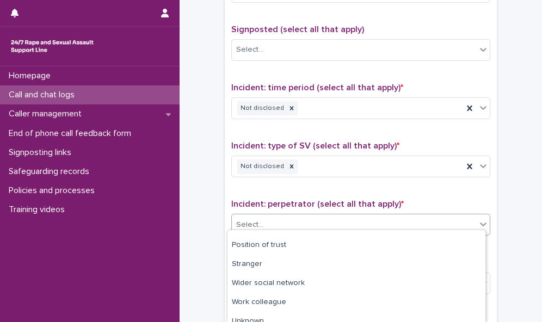
scroll to position [117, 0]
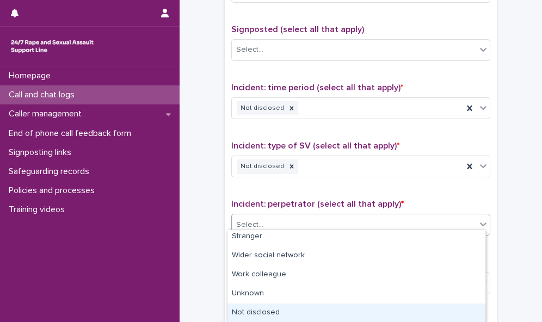
click at [407, 309] on div "Not disclosed" at bounding box center [356, 313] width 258 height 19
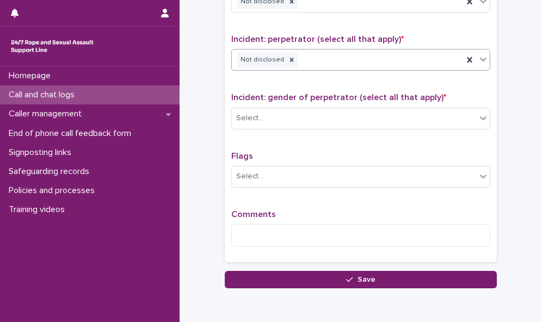
scroll to position [853, 0]
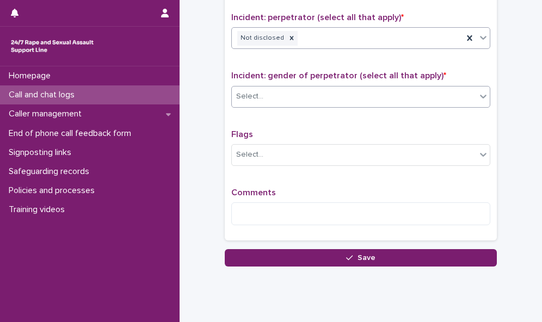
click at [423, 88] on div "Select..." at bounding box center [354, 97] width 244 height 18
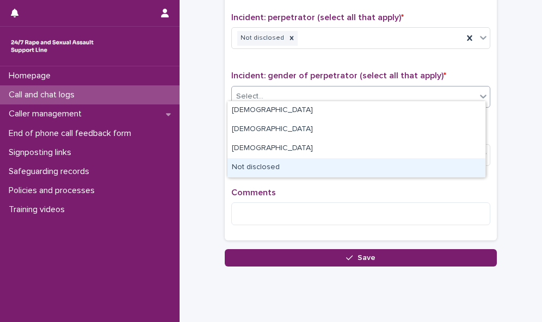
click at [413, 163] on div "Not disclosed" at bounding box center [356, 167] width 258 height 19
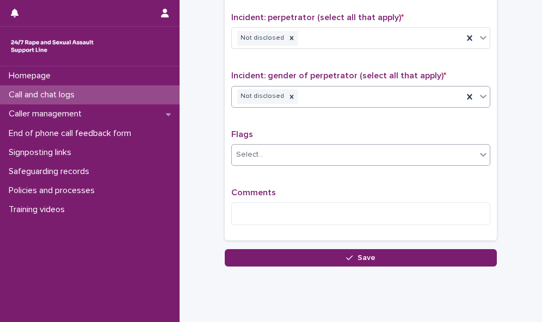
click at [411, 146] on div "Select..." at bounding box center [354, 155] width 244 height 18
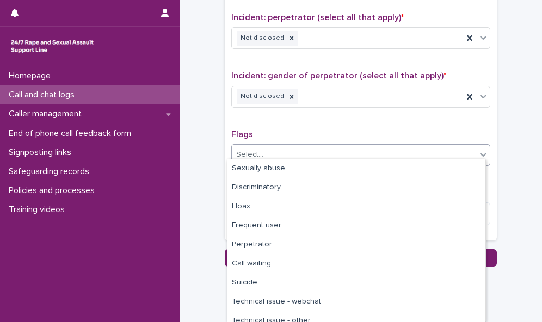
scroll to position [65, 0]
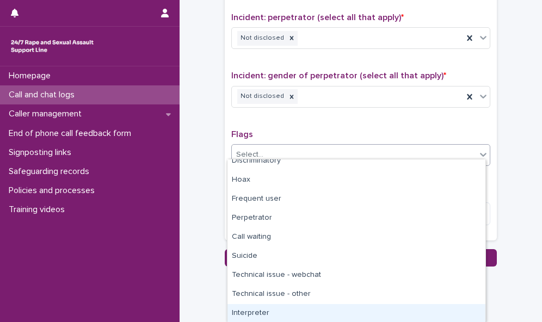
click at [450, 306] on div "Interpreter" at bounding box center [356, 313] width 258 height 19
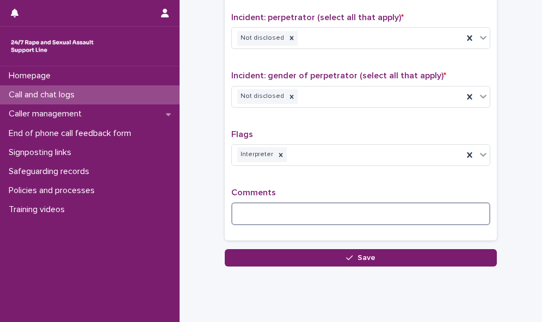
click at [325, 207] on textarea at bounding box center [360, 213] width 259 height 23
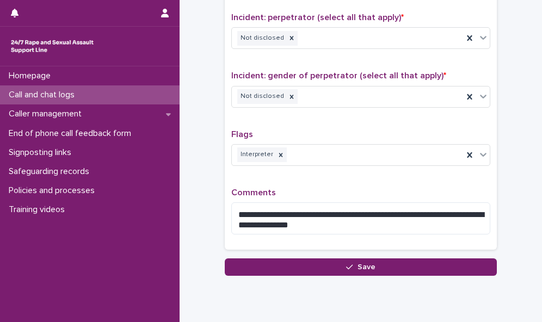
drag, startPoint x: 423, startPoint y: 206, endPoint x: 515, endPoint y: 243, distance: 98.9
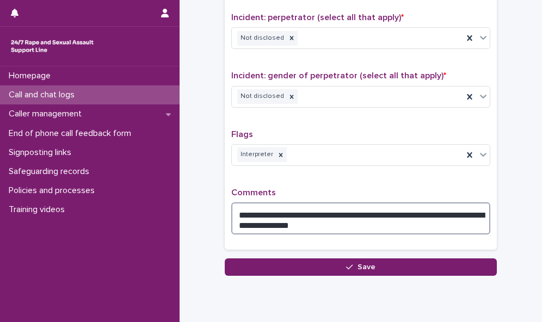
click at [441, 207] on textarea "**********" at bounding box center [360, 218] width 259 height 32
click at [316, 215] on textarea "**********" at bounding box center [360, 218] width 259 height 32
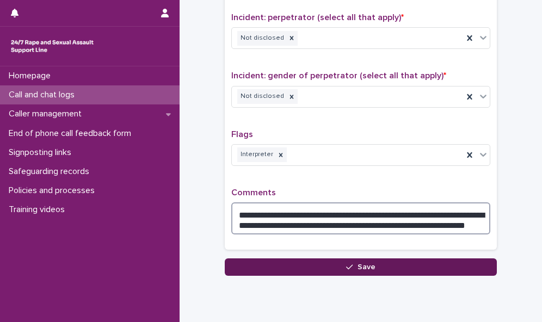
type textarea "**********"
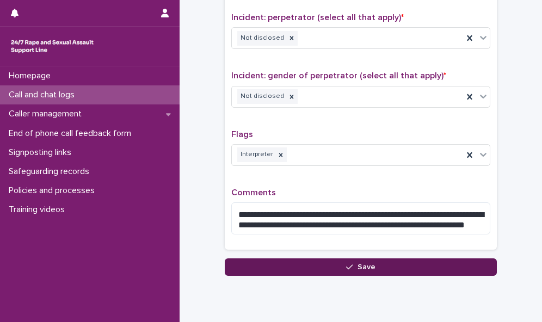
click at [254, 258] on button "Save" at bounding box center [361, 266] width 272 height 17
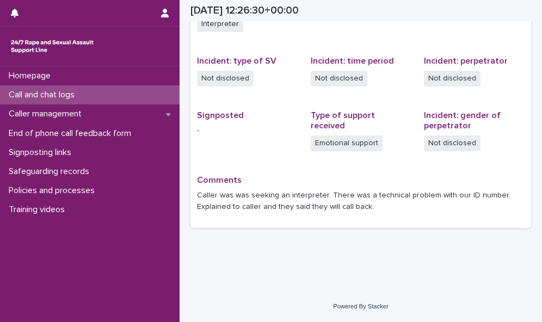
scroll to position [251, 0]
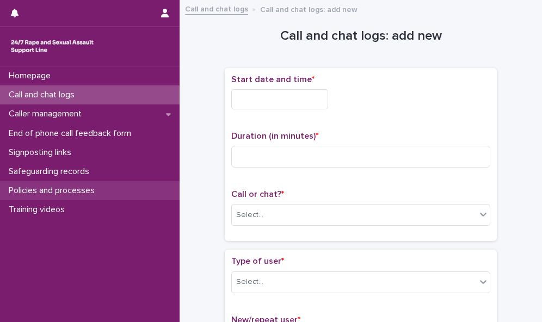
click at [95, 190] on p "Policies and processes" at bounding box center [53, 191] width 99 height 10
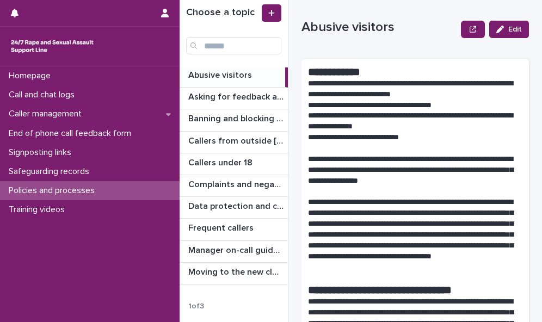
scroll to position [24, 0]
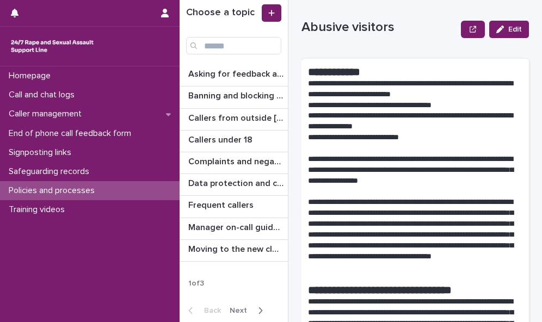
click at [240, 309] on span "Next" at bounding box center [242, 311] width 24 height 8
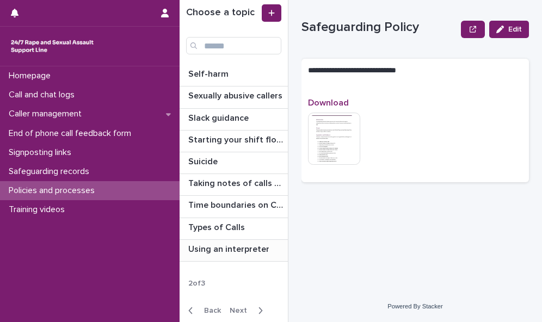
click at [234, 251] on p "Using an interpreter" at bounding box center [229, 248] width 83 height 13
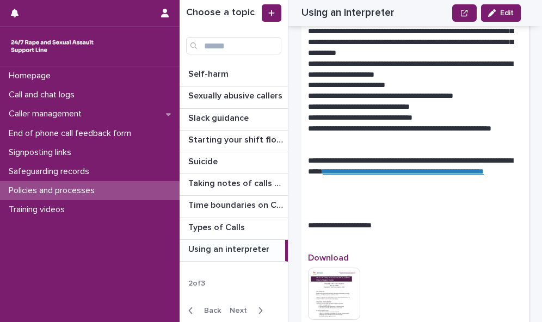
scroll to position [1673, 0]
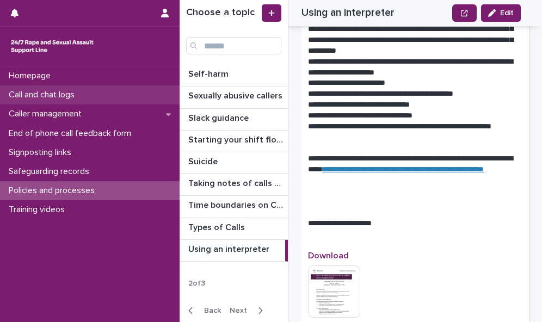
click at [141, 95] on div "Call and chat logs" at bounding box center [90, 94] width 180 height 19
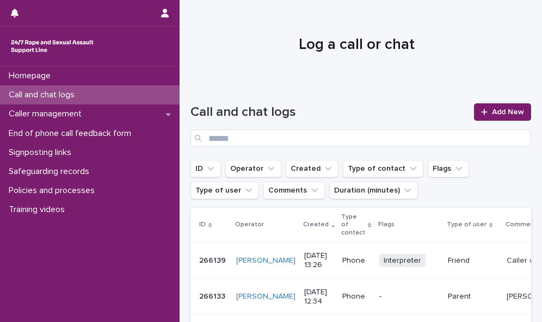
click at [269, 47] on h1 "Log a call or chat" at bounding box center [356, 45] width 332 height 18
click at [481, 108] on icon at bounding box center [484, 112] width 7 height 8
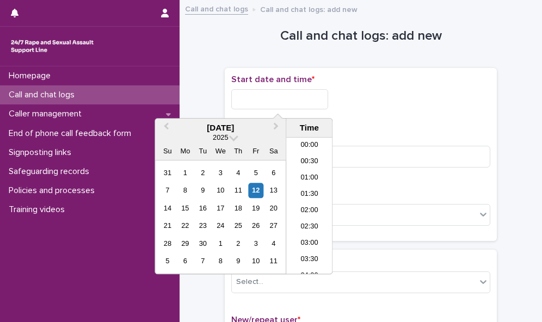
click at [276, 98] on input "text" at bounding box center [279, 99] width 97 height 20
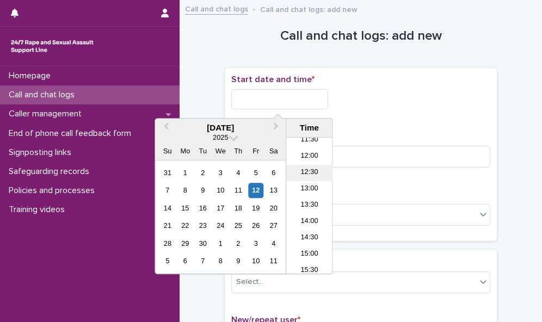
click at [299, 174] on li "12:30" at bounding box center [309, 173] width 46 height 16
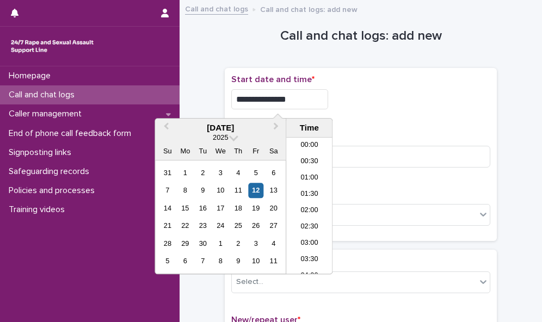
scroll to position [348, 0]
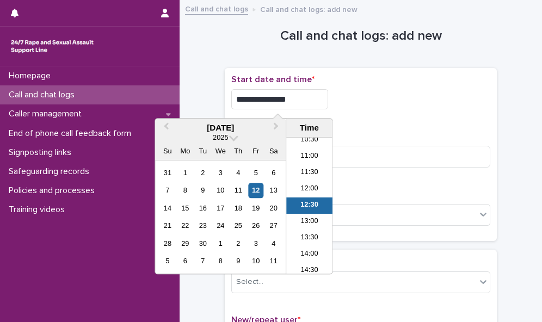
click at [308, 98] on input "**********" at bounding box center [279, 99] width 97 height 20
click at [312, 238] on li "13:30" at bounding box center [309, 238] width 46 height 16
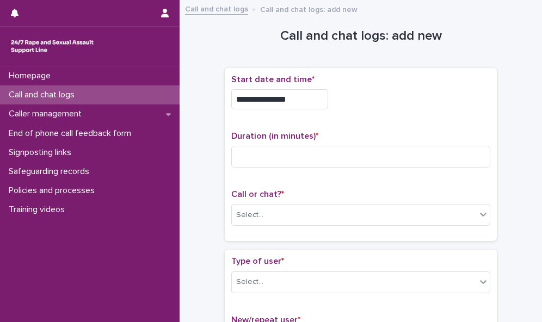
click at [292, 98] on input "**********" at bounding box center [279, 99] width 97 height 20
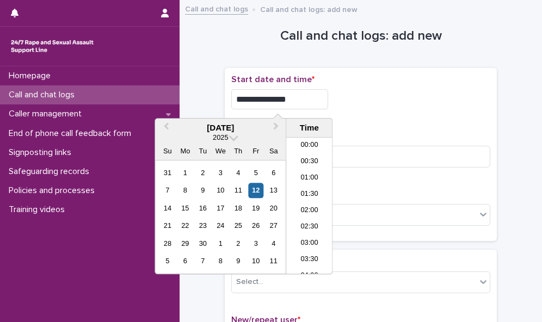
scroll to position [381, 0]
type input "**********"
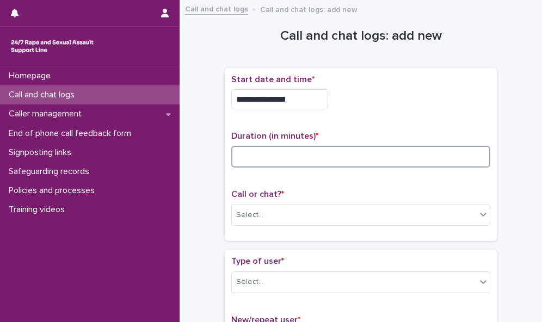
click at [352, 154] on input at bounding box center [360, 157] width 259 height 22
type input "*"
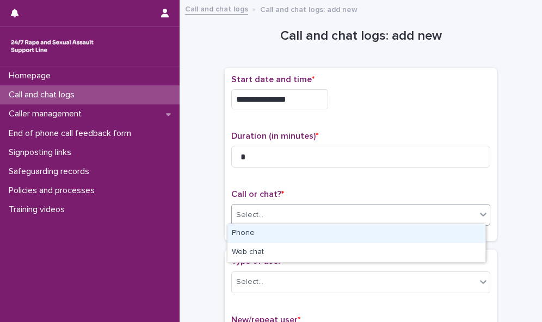
click at [357, 212] on div "Select..." at bounding box center [354, 215] width 244 height 18
click at [356, 234] on div "Phone" at bounding box center [356, 233] width 258 height 19
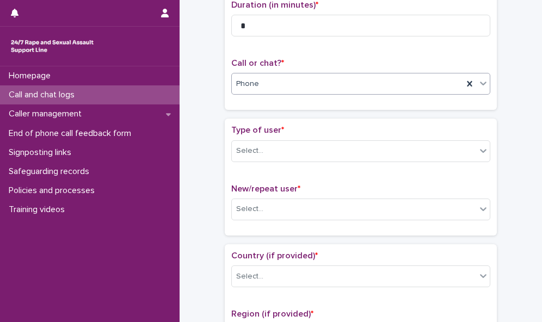
scroll to position [138, 0]
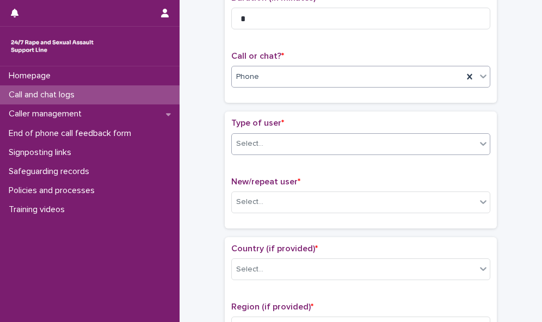
click at [478, 141] on icon at bounding box center [483, 143] width 11 height 11
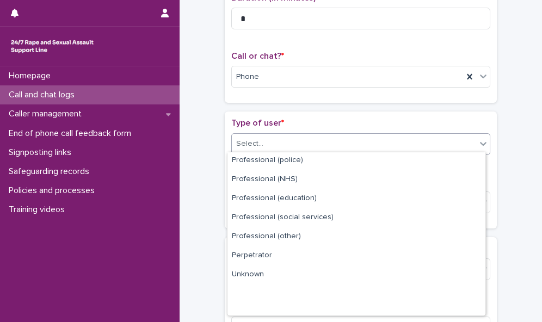
scroll to position [122, 0]
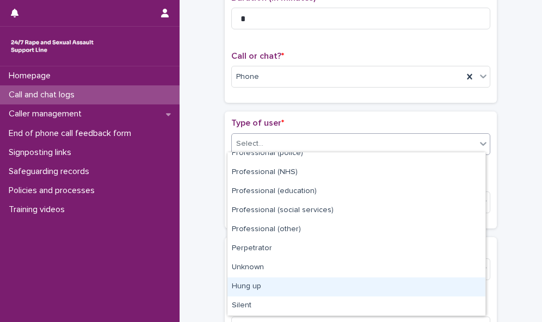
click at [443, 292] on div "Hung up" at bounding box center [356, 286] width 258 height 19
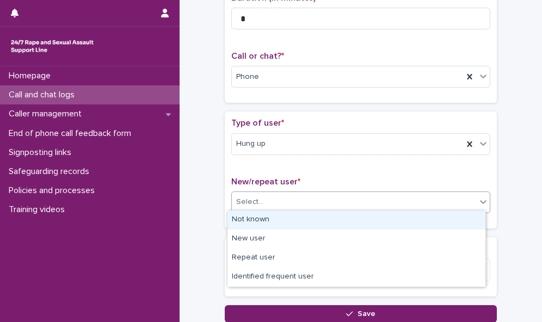
click at [429, 196] on div "Select..." at bounding box center [354, 202] width 244 height 18
click at [428, 217] on div "Not known" at bounding box center [356, 220] width 258 height 19
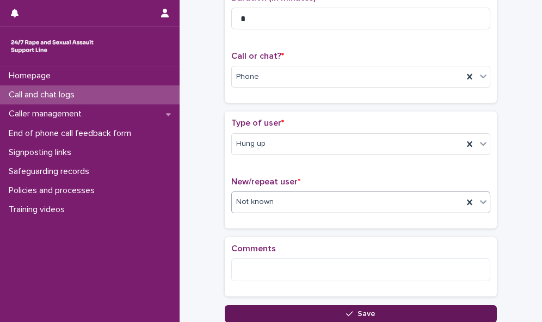
click at [403, 311] on button "Save" at bounding box center [361, 313] width 272 height 17
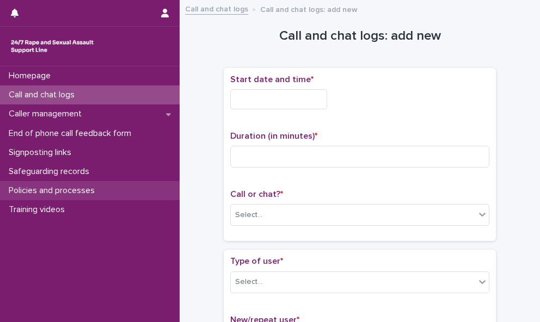
click at [128, 193] on div "Policies and processes" at bounding box center [90, 190] width 180 height 19
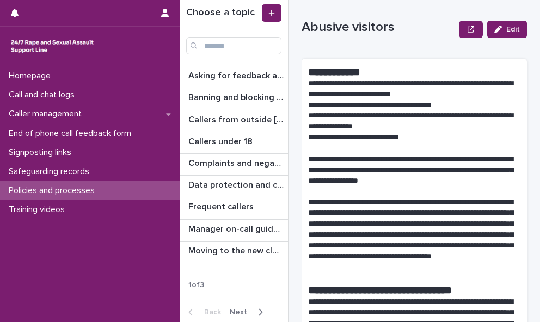
scroll to position [23, 0]
click at [239, 309] on span "Next" at bounding box center [242, 313] width 24 height 8
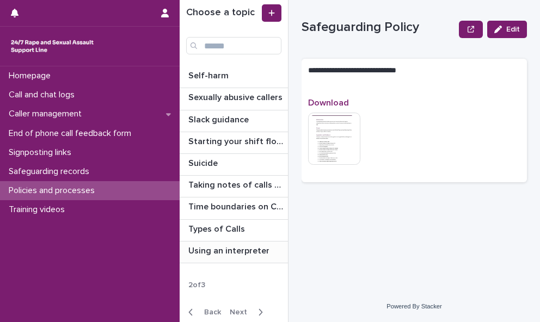
click at [252, 250] on p "Using an interpreter" at bounding box center [229, 250] width 83 height 13
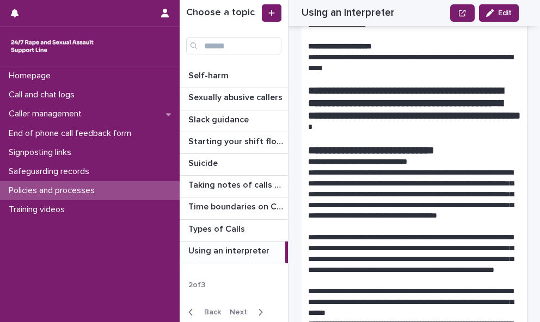
scroll to position [992, 0]
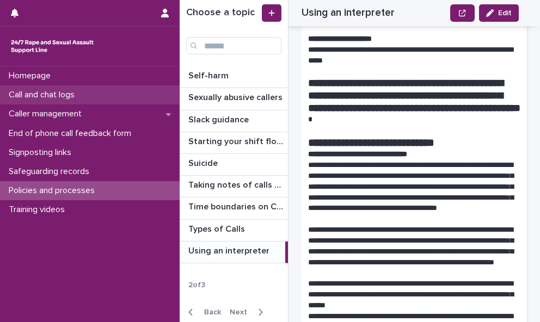
click at [81, 92] on p "Call and chat logs" at bounding box center [43, 95] width 79 height 10
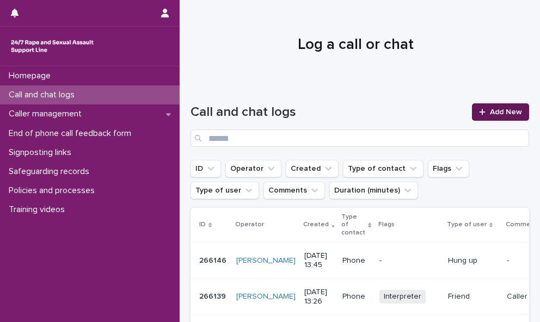
click at [501, 110] on span "Add New" at bounding box center [506, 112] width 32 height 8
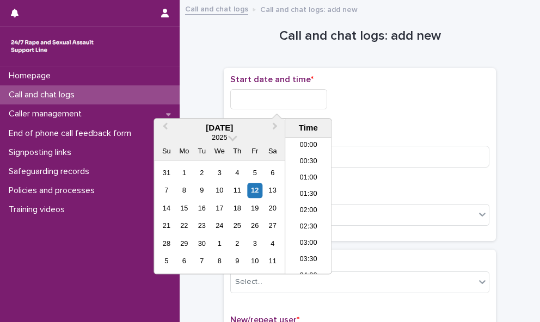
scroll to position [414, 0]
click at [299, 96] on input "text" at bounding box center [278, 99] width 97 height 20
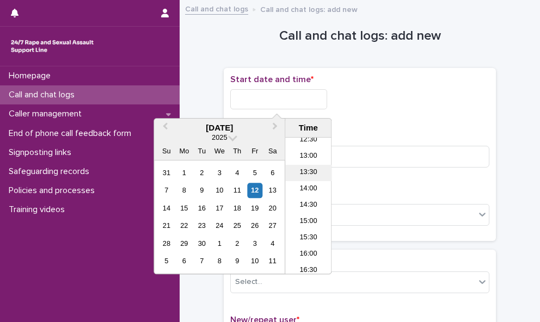
click at [315, 172] on li "13:30" at bounding box center [308, 173] width 46 height 16
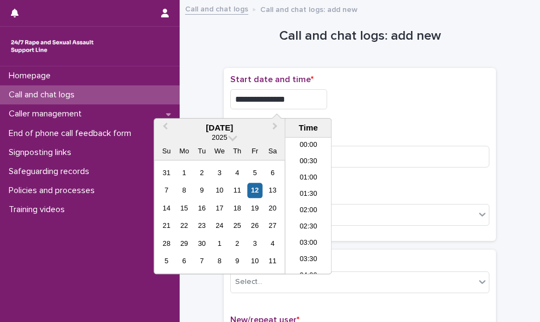
click at [288, 100] on input "**********" at bounding box center [278, 99] width 97 height 20
type input "**********"
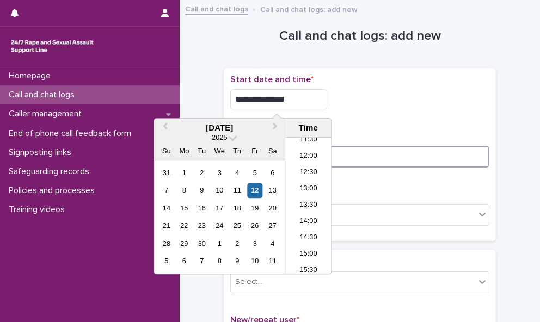
click at [375, 156] on input at bounding box center [359, 157] width 259 height 22
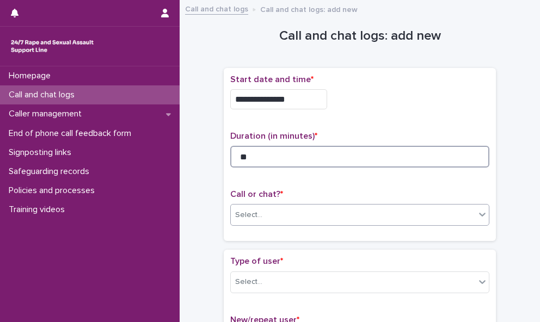
type input "**"
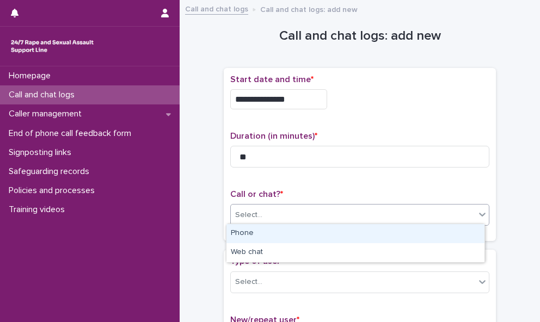
click at [381, 208] on div "Select..." at bounding box center [353, 215] width 244 height 18
click at [380, 232] on div "Phone" at bounding box center [355, 233] width 258 height 19
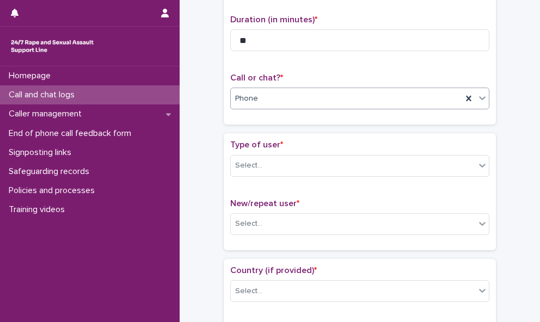
scroll to position [131, 0]
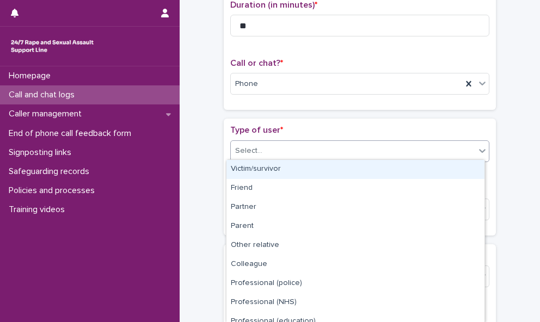
click at [459, 152] on div "Select..." at bounding box center [353, 151] width 244 height 18
click at [447, 167] on div "Victim/survivor" at bounding box center [355, 169] width 258 height 19
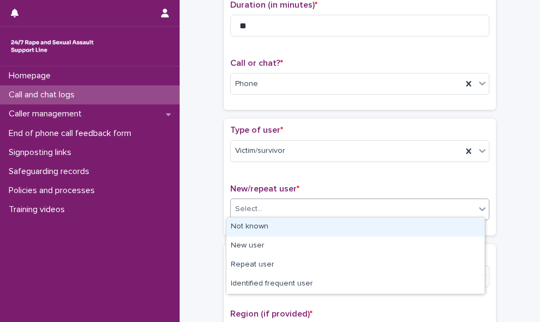
click at [436, 209] on div "Select..." at bounding box center [353, 209] width 244 height 18
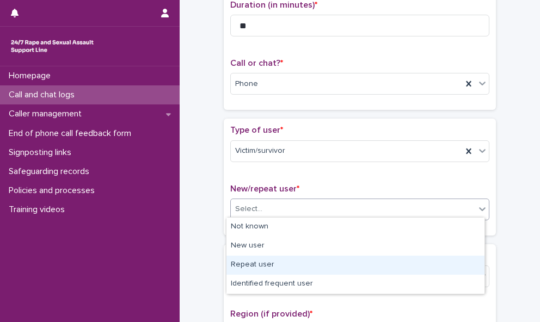
click at [421, 258] on div "Repeat user" at bounding box center [355, 265] width 258 height 19
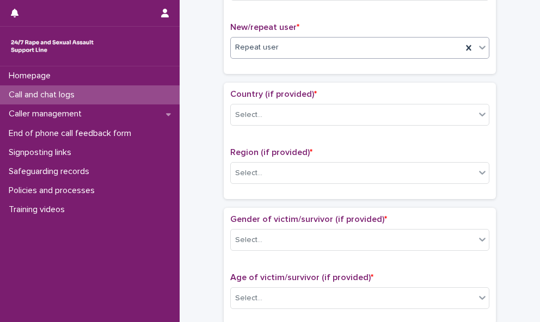
scroll to position [294, 0]
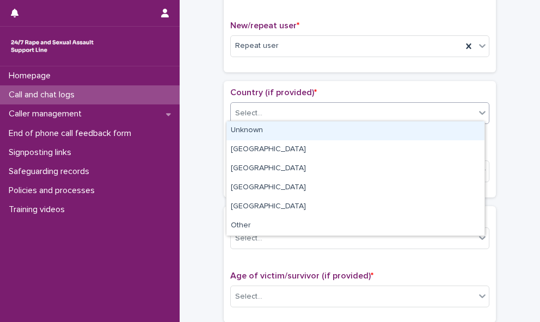
click at [441, 115] on div "Select..." at bounding box center [353, 113] width 244 height 18
click at [430, 130] on div "Unknown" at bounding box center [355, 130] width 258 height 19
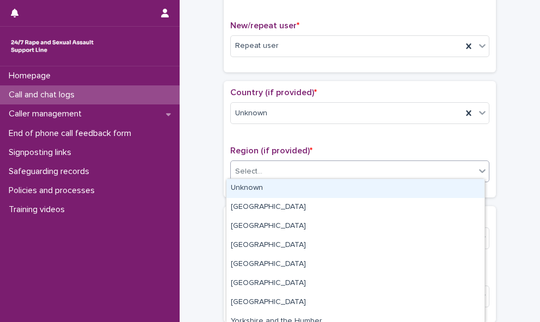
click at [421, 163] on div "Select..." at bounding box center [353, 172] width 244 height 18
click at [418, 186] on div "Unknown" at bounding box center [355, 188] width 258 height 19
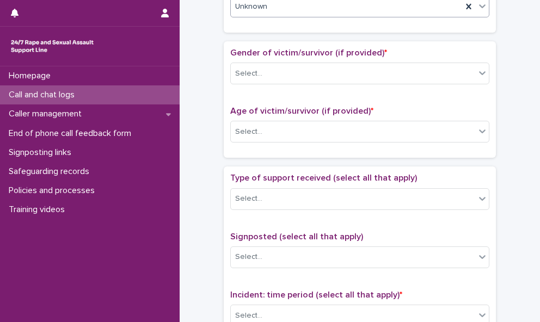
scroll to position [474, 0]
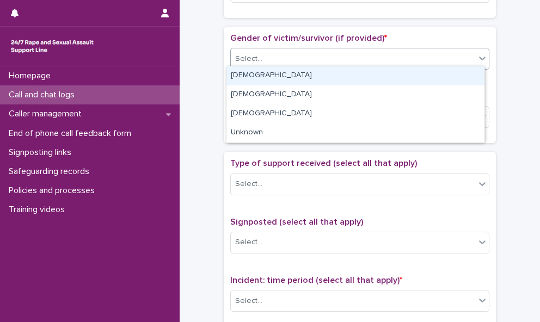
click at [442, 58] on div "Select..." at bounding box center [353, 59] width 244 height 18
click at [437, 71] on div "[DEMOGRAPHIC_DATA]" at bounding box center [355, 75] width 258 height 19
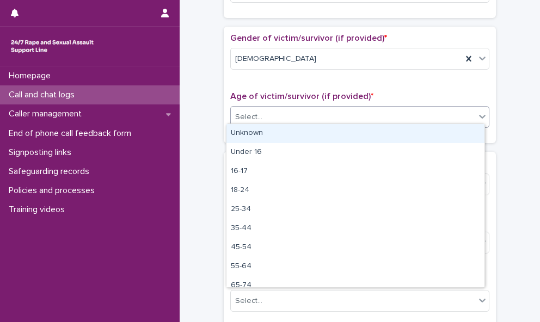
click at [426, 112] on div "Select..." at bounding box center [353, 117] width 244 height 18
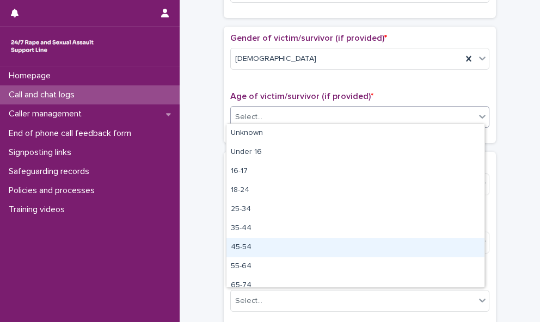
click at [409, 243] on div "45-54" at bounding box center [355, 247] width 258 height 19
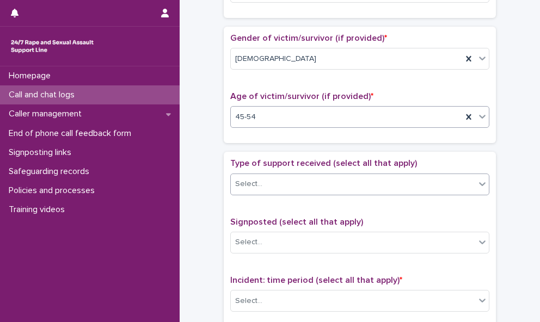
click at [449, 180] on div "Select..." at bounding box center [353, 184] width 244 height 18
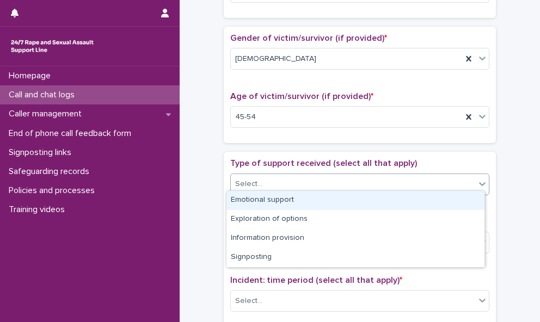
click at [441, 199] on div "Emotional support" at bounding box center [355, 200] width 258 height 19
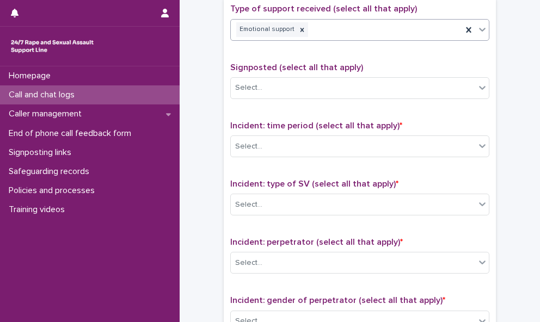
scroll to position [662, 0]
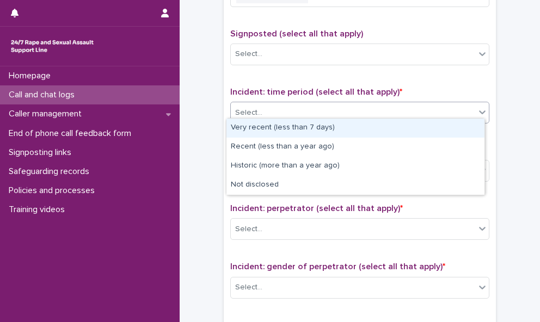
click at [454, 104] on div "Select..." at bounding box center [353, 113] width 244 height 18
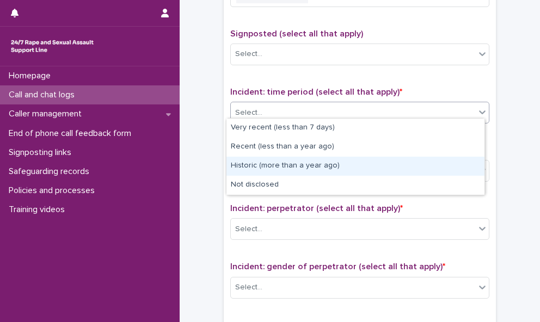
click at [445, 162] on div "Historic (more than a year ago)" at bounding box center [355, 166] width 258 height 19
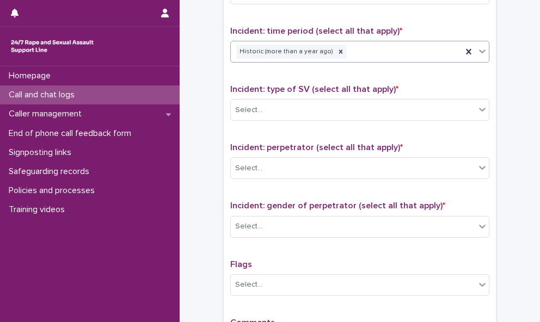
scroll to position [725, 0]
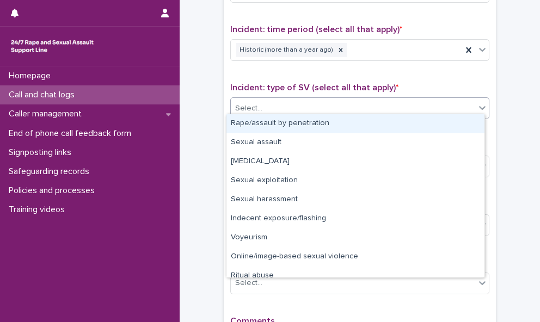
click at [439, 108] on div "Select..." at bounding box center [353, 109] width 244 height 18
click at [432, 127] on div "Rape/assault by penetration" at bounding box center [355, 123] width 258 height 19
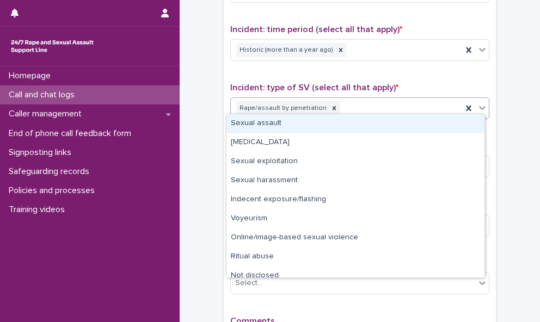
click at [479, 106] on icon at bounding box center [482, 108] width 7 height 4
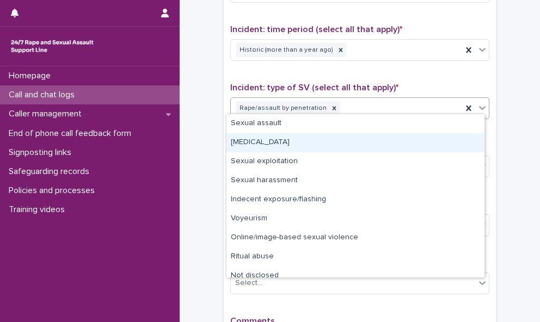
click at [468, 139] on div "[MEDICAL_DATA]" at bounding box center [355, 142] width 258 height 19
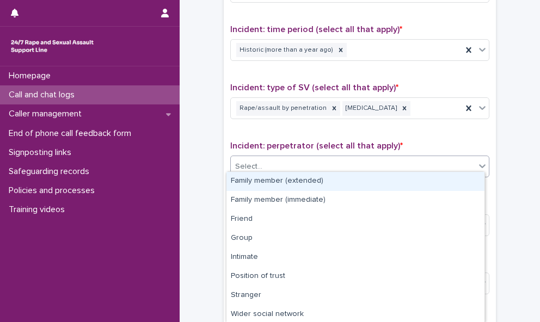
click at [475, 161] on span at bounding box center [475, 167] width 1 height 12
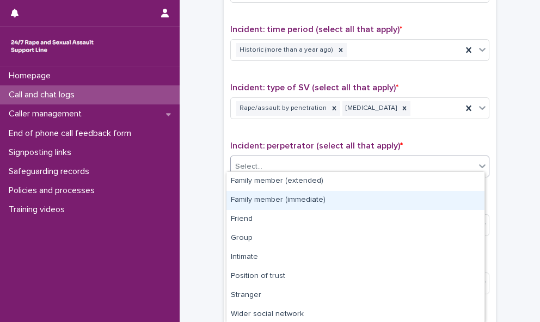
click at [448, 194] on div "Family member (immediate)" at bounding box center [355, 200] width 258 height 19
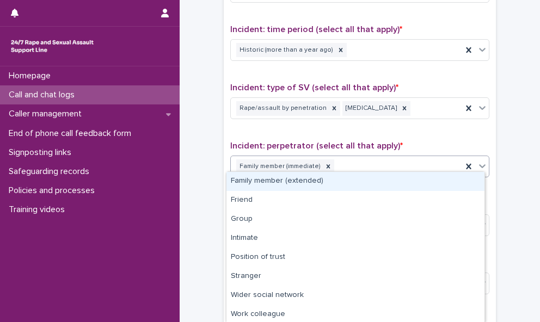
click at [477, 165] on icon at bounding box center [482, 166] width 11 height 11
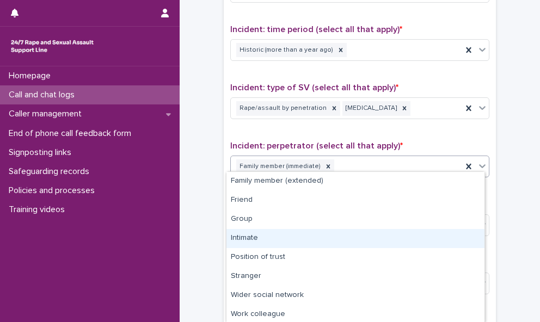
click at [444, 231] on div "Intimate" at bounding box center [355, 238] width 258 height 19
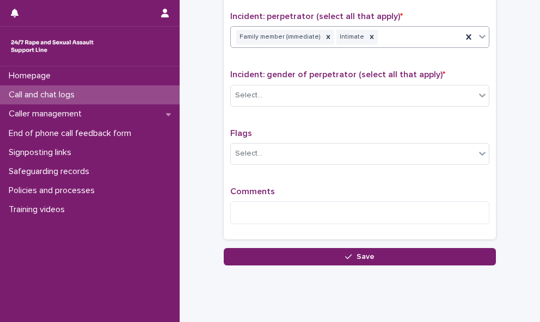
scroll to position [876, 0]
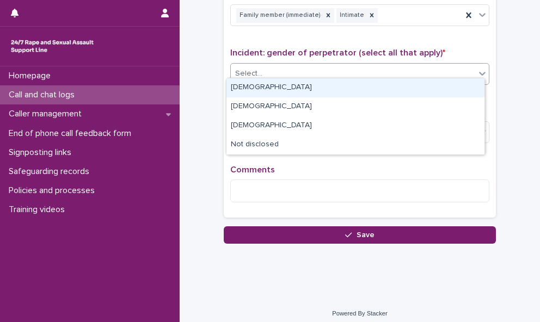
click at [464, 65] on div "Select..." at bounding box center [353, 74] width 244 height 18
click at [453, 87] on div "[DEMOGRAPHIC_DATA]" at bounding box center [355, 87] width 258 height 19
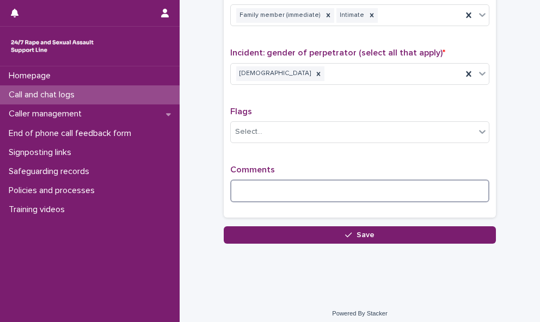
click at [276, 186] on textarea at bounding box center [359, 191] width 259 height 23
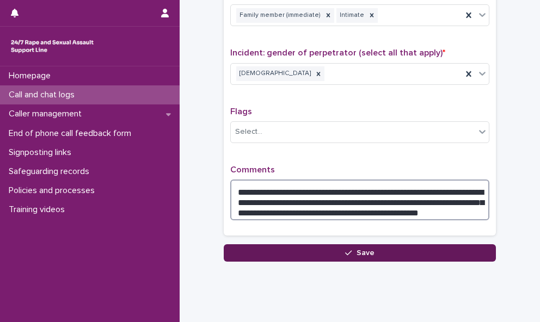
type textarea "**********"
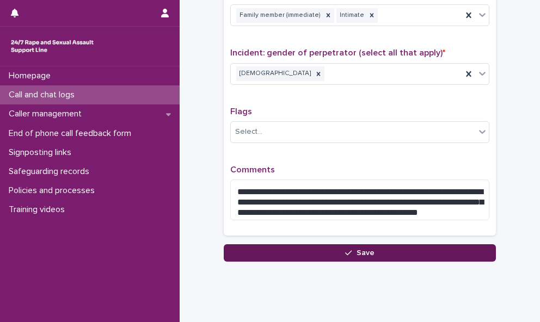
click at [386, 245] on button "Save" at bounding box center [360, 252] width 272 height 17
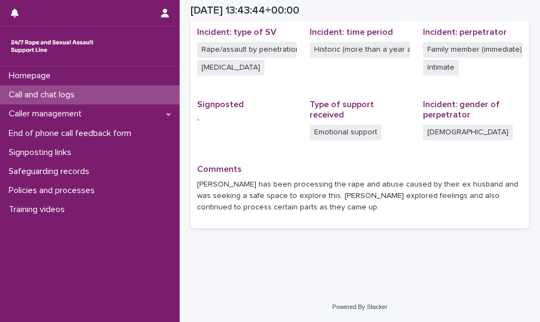
scroll to position [274, 0]
